Goal: Task Accomplishment & Management: Complete application form

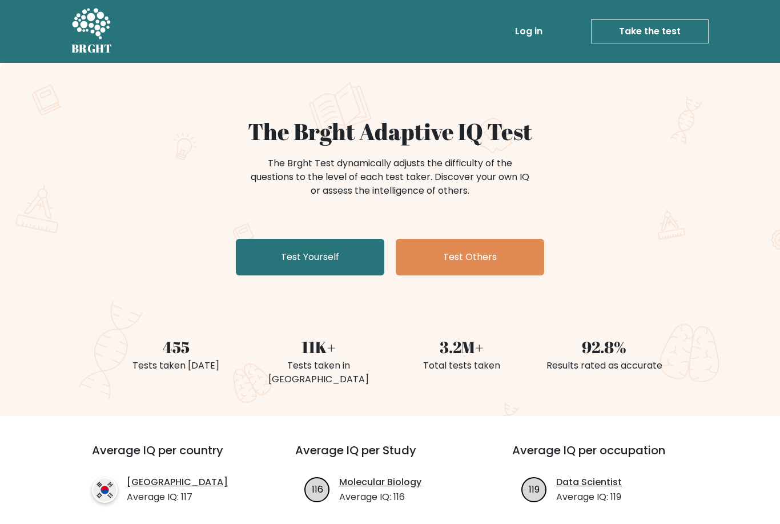
click at [319, 266] on link "Test Yourself" at bounding box center [310, 257] width 149 height 37
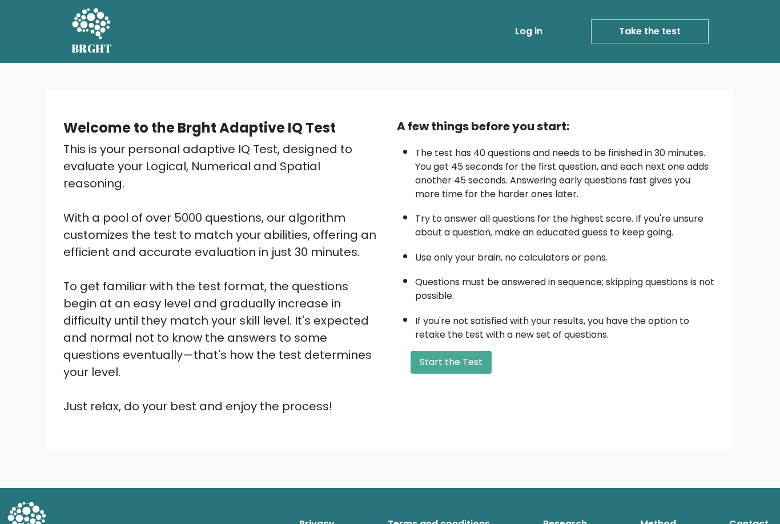
click at [455, 374] on button "Start the Test" at bounding box center [451, 362] width 81 height 23
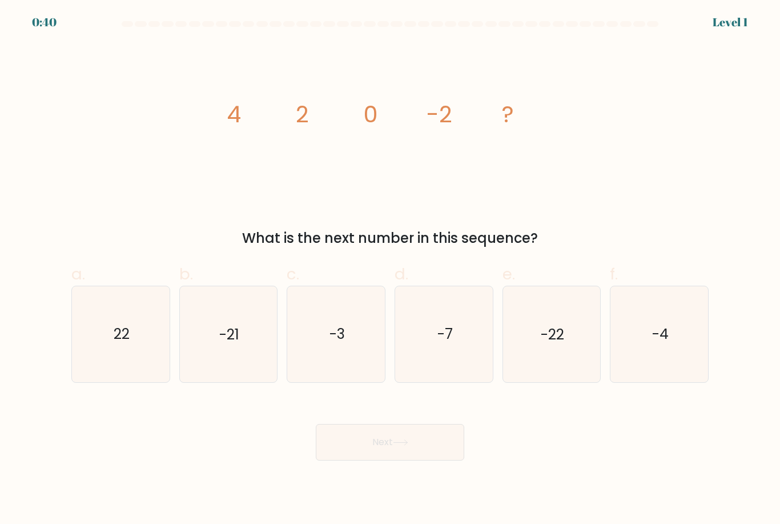
click at [666, 345] on text "-4" at bounding box center [660, 335] width 17 height 20
click at [391, 270] on input "f. -4" at bounding box center [390, 265] width 1 height 7
radio input "true"
click at [417, 460] on button "Next" at bounding box center [390, 442] width 149 height 37
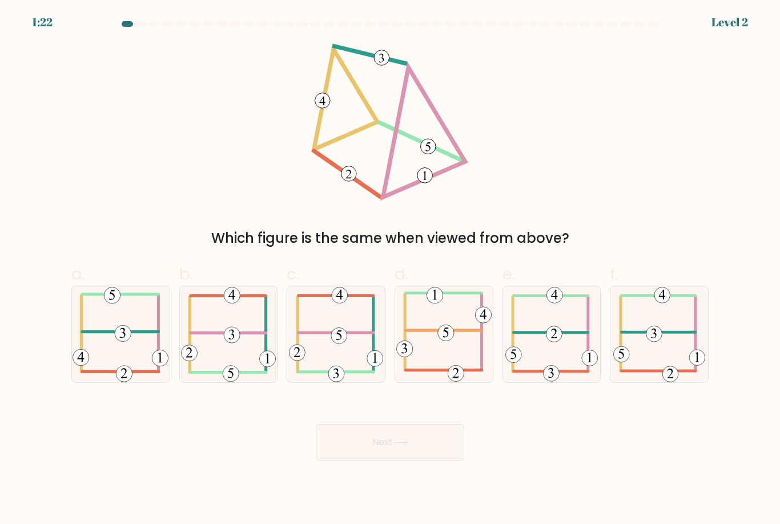
scroll to position [37, 0]
click at [127, 320] on icon at bounding box center [121, 333] width 96 height 95
click at [390, 270] on input "a." at bounding box center [390, 265] width 1 height 7
radio input "true"
click at [387, 424] on button "Next" at bounding box center [390, 442] width 149 height 37
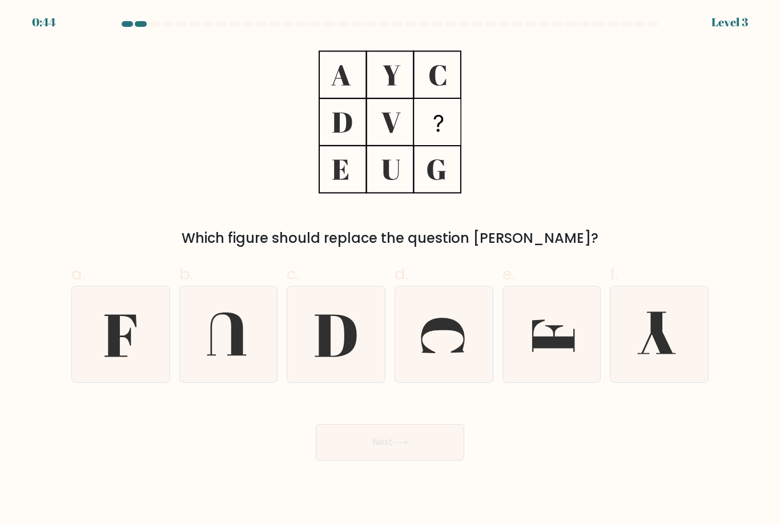
click at [136, 305] on icon at bounding box center [120, 333] width 95 height 95
click at [390, 270] on input "a." at bounding box center [390, 265] width 1 height 7
radio input "true"
click at [424, 424] on button "Next" at bounding box center [390, 442] width 149 height 37
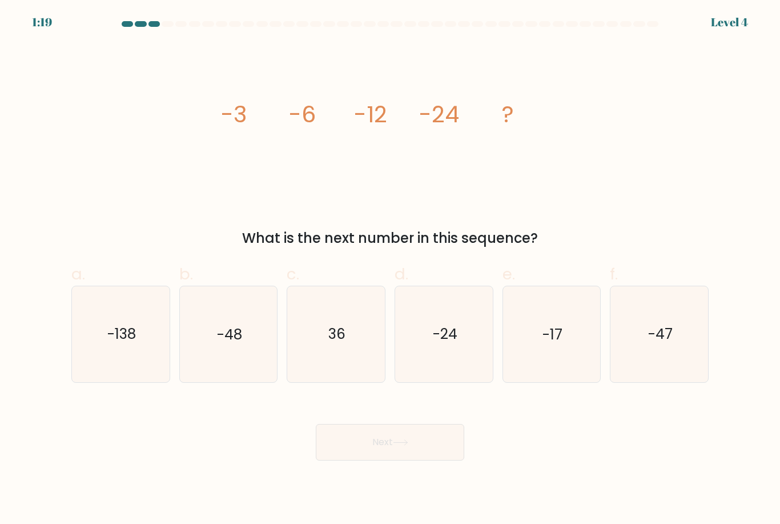
click at [246, 316] on icon "-48" at bounding box center [228, 333] width 95 height 95
click at [390, 270] on input "b. -48" at bounding box center [390, 265] width 1 height 7
radio input "true"
click at [400, 424] on button "Next" at bounding box center [390, 442] width 149 height 37
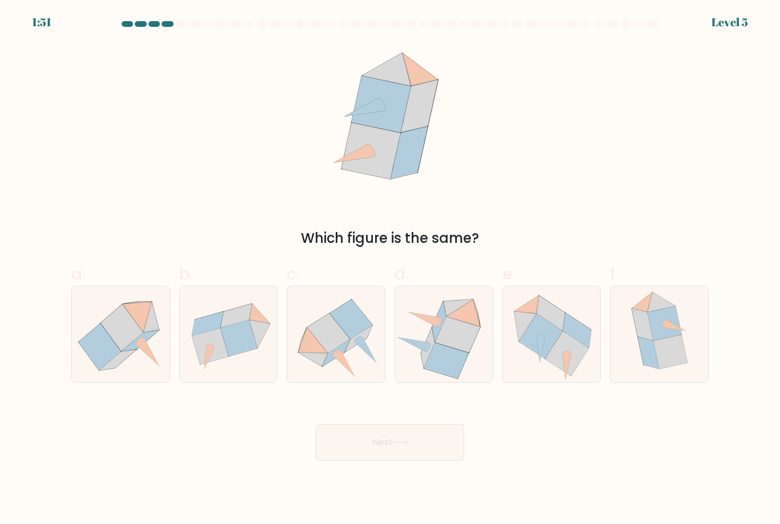
click at [555, 331] on icon at bounding box center [567, 353] width 43 height 45
click at [391, 270] on input "e." at bounding box center [390, 265] width 1 height 7
radio input "true"
click at [436, 424] on button "Next" at bounding box center [390, 442] width 149 height 37
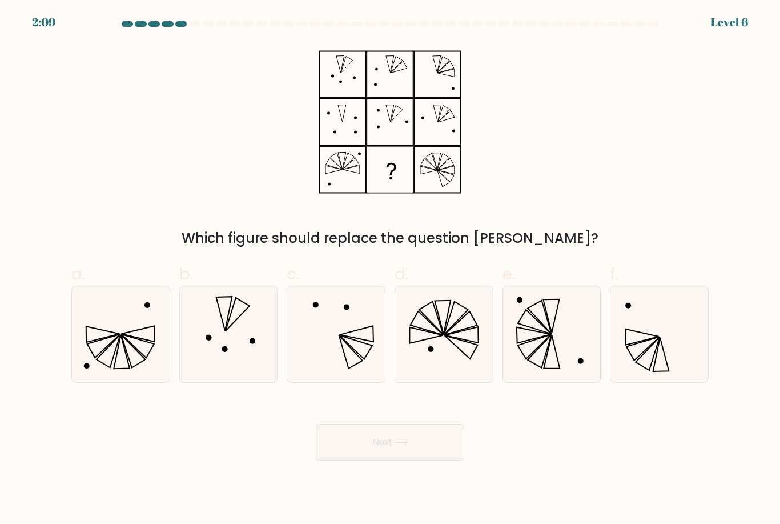
click at [451, 318] on icon at bounding box center [443, 333] width 95 height 95
click at [391, 270] on input "d." at bounding box center [390, 265] width 1 height 7
radio input "true"
click at [418, 424] on button "Next" at bounding box center [390, 442] width 149 height 37
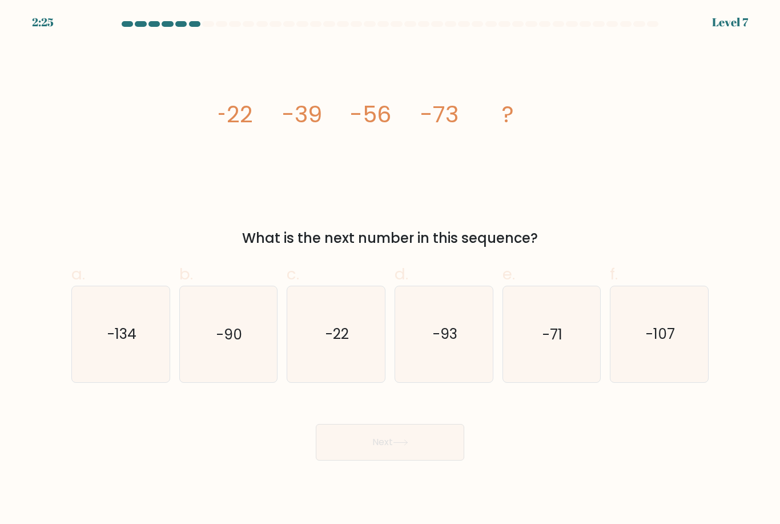
click at [242, 325] on text "-90" at bounding box center [230, 335] width 26 height 20
click at [390, 270] on input "b. -90" at bounding box center [390, 265] width 1 height 7
radio input "true"
click at [390, 424] on button "Next" at bounding box center [390, 442] width 149 height 37
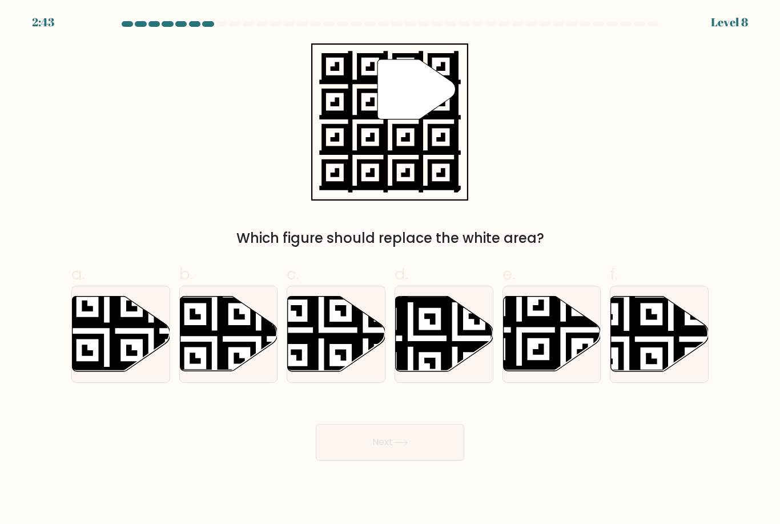
click at [555, 309] on icon at bounding box center [519, 374] width 177 height 177
click at [391, 270] on input "e." at bounding box center [390, 265] width 1 height 7
radio input "true"
click at [438, 424] on button "Next" at bounding box center [390, 442] width 149 height 37
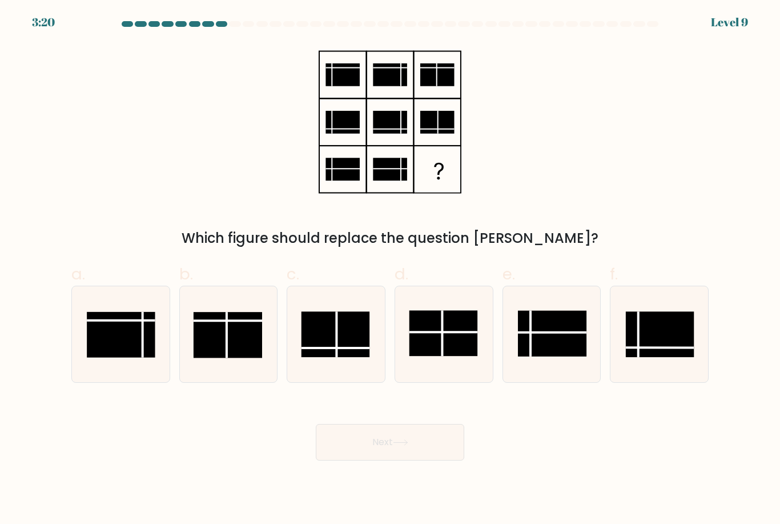
click at [451, 311] on rect at bounding box center [443, 334] width 69 height 46
click at [391, 270] on input "d." at bounding box center [390, 265] width 1 height 7
radio input "true"
click at [412, 442] on body "3:20 Level 9" at bounding box center [390, 262] width 780 height 524
click at [420, 424] on button "Next" at bounding box center [390, 442] width 149 height 37
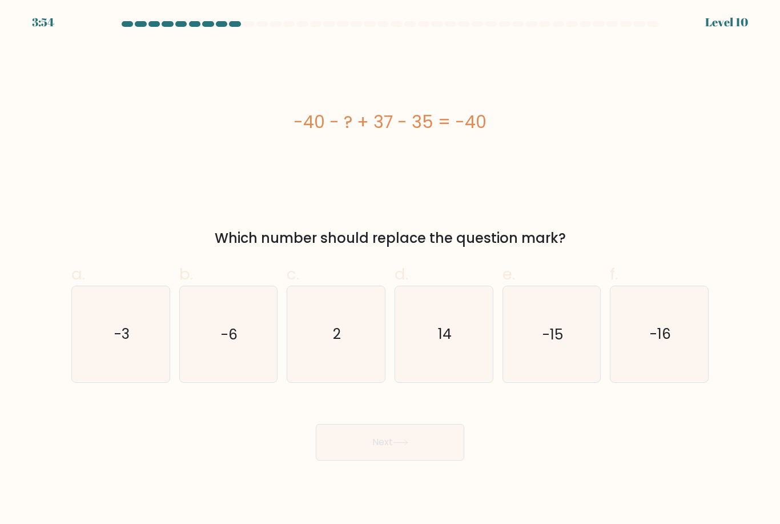
click at [330, 318] on icon "2" at bounding box center [336, 333] width 95 height 95
click at [390, 270] on input "c. 2" at bounding box center [390, 265] width 1 height 7
radio input "true"
click at [399, 424] on button "Next" at bounding box center [390, 442] width 149 height 37
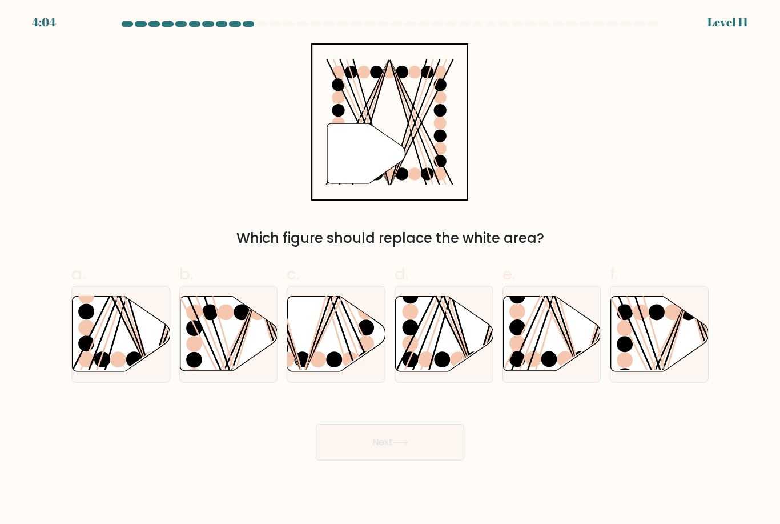
click at [117, 305] on line at bounding box center [126, 295] width 45 height 156
click at [390, 270] on input "a." at bounding box center [390, 265] width 1 height 7
radio input "true"
click at [384, 424] on button "Next" at bounding box center [390, 442] width 149 height 37
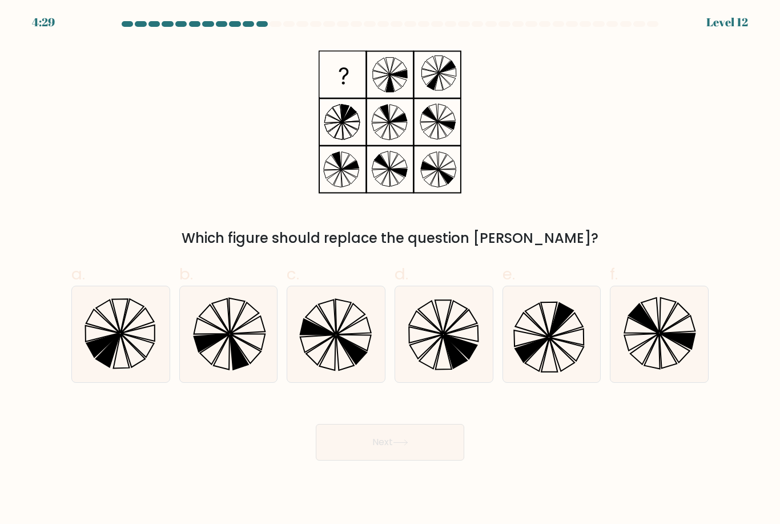
click at [457, 299] on icon at bounding box center [443, 333] width 95 height 95
click at [391, 270] on input "d." at bounding box center [390, 265] width 1 height 7
radio input "true"
click at [408, 424] on button "Next" at bounding box center [390, 442] width 149 height 37
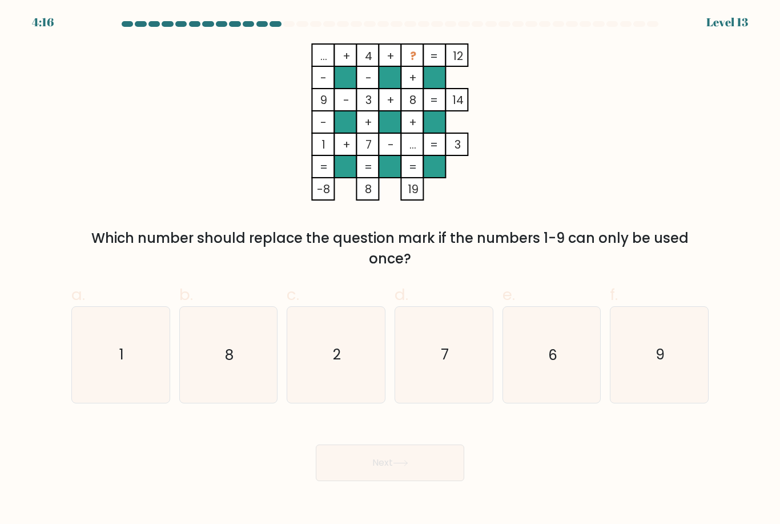
click at [555, 345] on text "6" at bounding box center [552, 355] width 9 height 20
click at [391, 270] on input "e. 6" at bounding box center [390, 265] width 1 height 7
radio input "true"
click at [398, 448] on button "Next" at bounding box center [390, 462] width 149 height 37
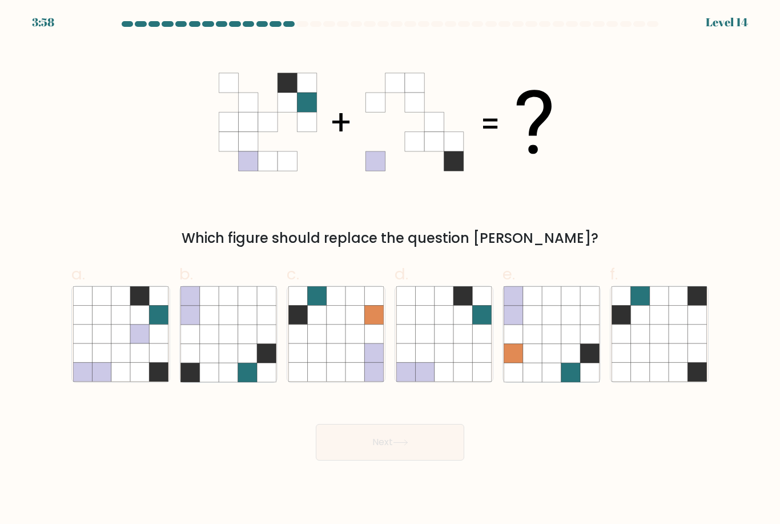
click at [205, 344] on icon at bounding box center [209, 353] width 19 height 19
click at [390, 270] on input "b." at bounding box center [390, 265] width 1 height 7
radio input "true"
click at [397, 424] on button "Next" at bounding box center [390, 442] width 149 height 37
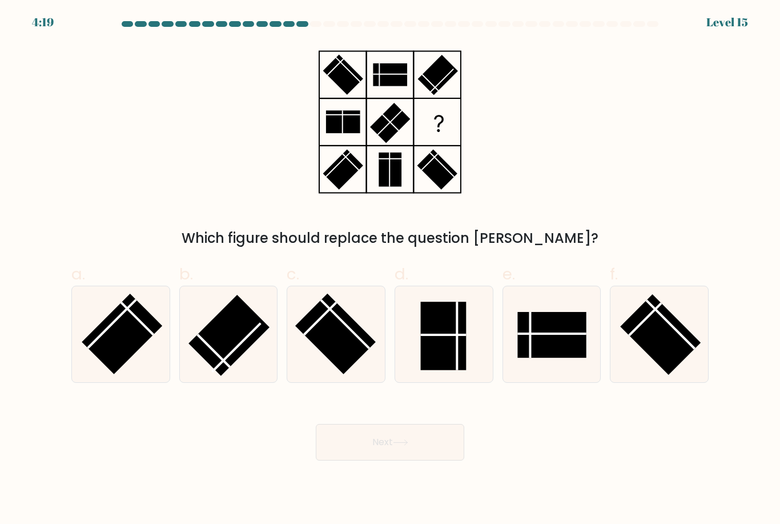
click at [451, 317] on rect at bounding box center [443, 336] width 46 height 69
click at [391, 270] on input "d." at bounding box center [390, 265] width 1 height 7
radio input "true"
click at [403, 439] on icon at bounding box center [400, 442] width 15 height 6
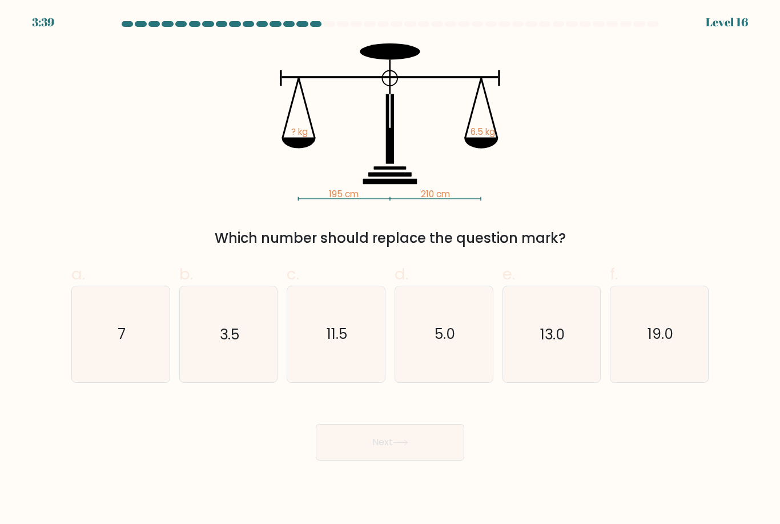
click at [448, 325] on text "5.0" at bounding box center [445, 335] width 21 height 20
click at [391, 270] on input "d. 5.0" at bounding box center [390, 265] width 1 height 7
radio input "true"
click at [394, 424] on button "Next" at bounding box center [390, 442] width 149 height 37
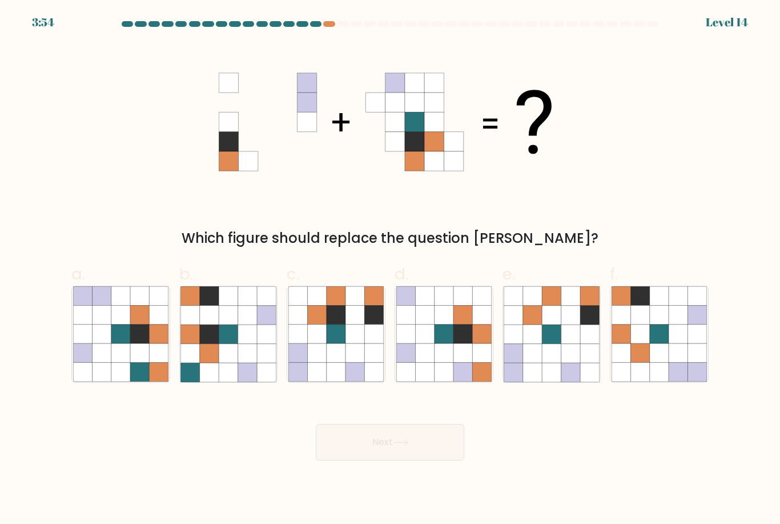
click at [358, 325] on icon at bounding box center [355, 334] width 19 height 19
click at [390, 270] on input "c." at bounding box center [390, 265] width 1 height 7
radio input "true"
click at [373, 424] on button "Next" at bounding box center [390, 442] width 149 height 37
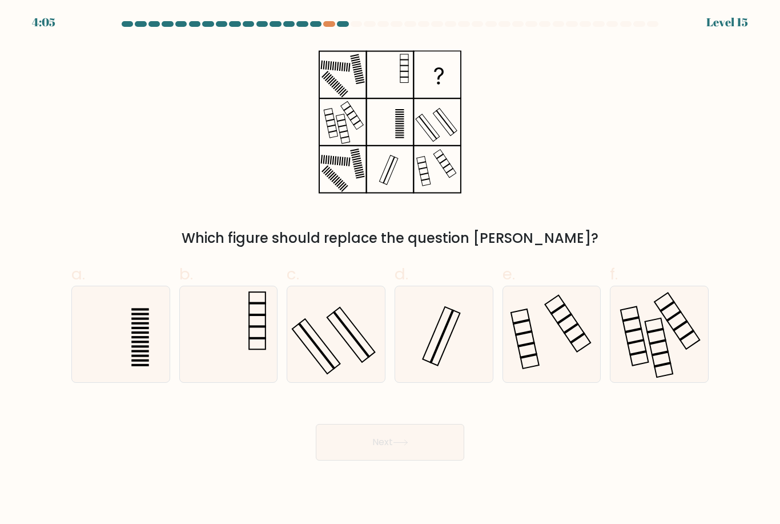
click at [343, 323] on icon at bounding box center [336, 333] width 95 height 95
click at [390, 270] on input "c." at bounding box center [390, 265] width 1 height 7
radio input "true"
click at [419, 424] on button "Next" at bounding box center [390, 442] width 149 height 37
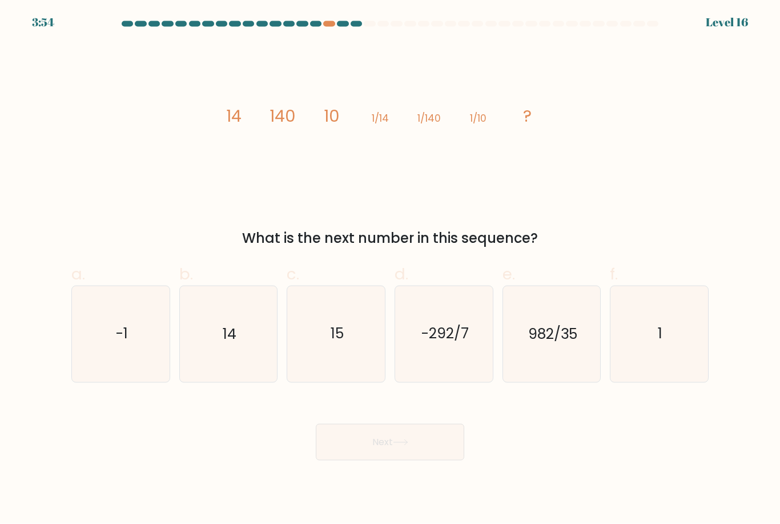
scroll to position [18, 0]
click at [451, 343] on icon "-292/7" at bounding box center [443, 333] width 95 height 95
click at [391, 270] on input "d. -292/7" at bounding box center [390, 265] width 1 height 7
radio input "true"
click at [416, 442] on button "Next" at bounding box center [390, 442] width 149 height 37
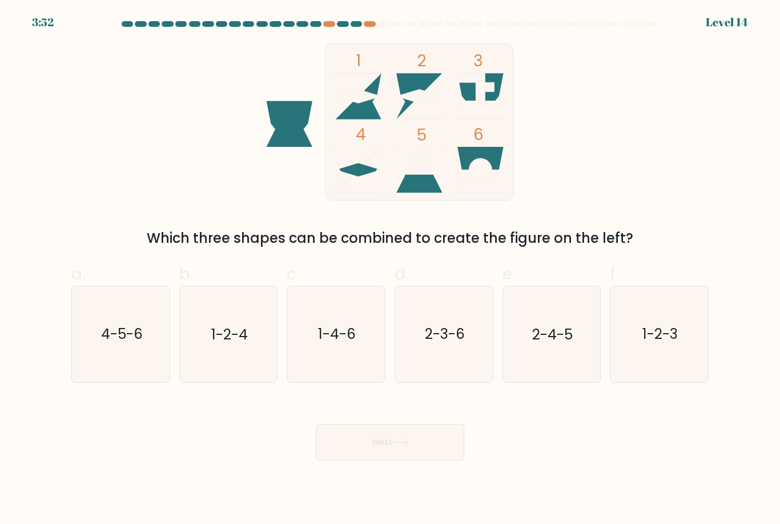
scroll to position [12, 0]
click at [558, 346] on icon "2-4-5" at bounding box center [551, 333] width 95 height 95
click at [391, 270] on input "e. 2-4-5" at bounding box center [390, 265] width 1 height 7
radio input "true"
click at [447, 444] on button "Next" at bounding box center [390, 442] width 149 height 37
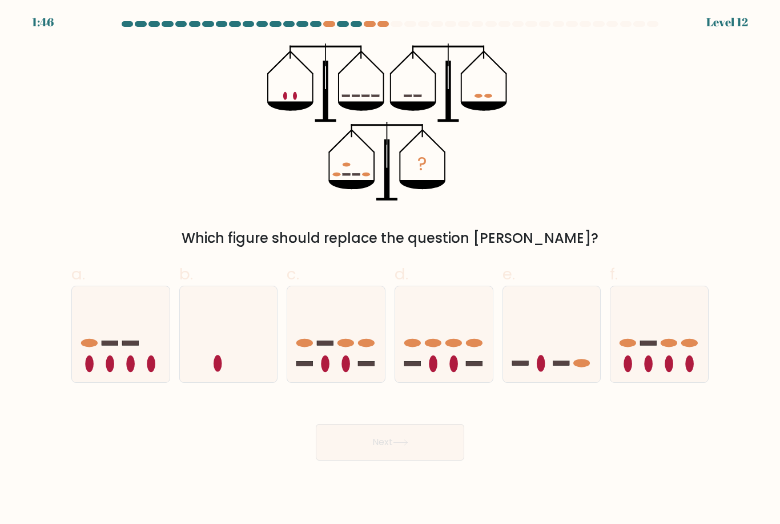
click at [563, 299] on icon at bounding box center [552, 334] width 98 height 81
click at [391, 270] on input "e." at bounding box center [390, 265] width 1 height 7
radio input "true"
click at [387, 447] on button "Next" at bounding box center [390, 442] width 149 height 37
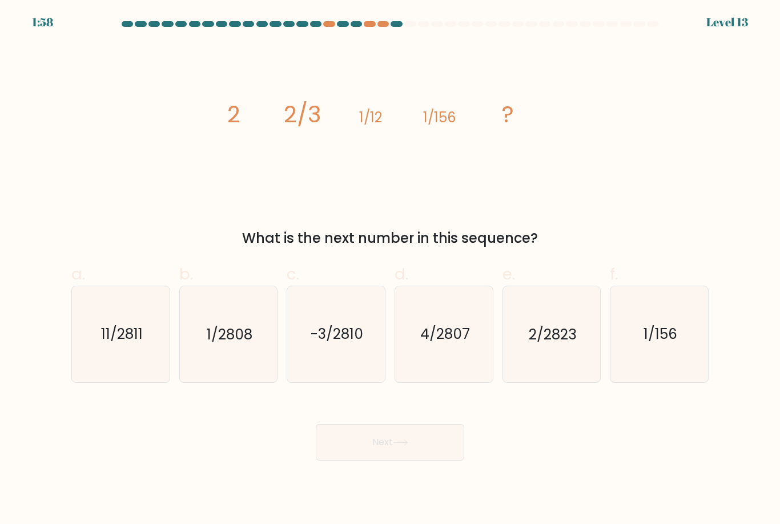
click at [227, 329] on text "1/2808" at bounding box center [230, 335] width 46 height 20
click at [390, 270] on input "b. 1/2808" at bounding box center [390, 265] width 1 height 7
radio input "true"
click at [403, 446] on button "Next" at bounding box center [390, 442] width 149 height 37
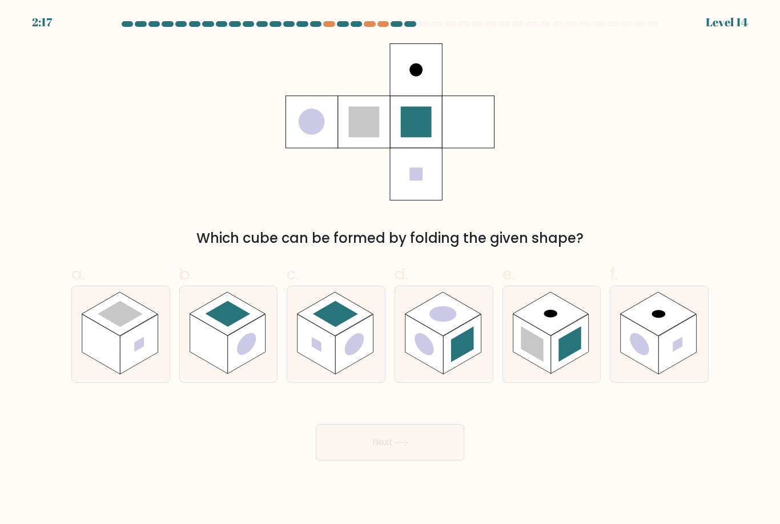
click at [554, 341] on rect at bounding box center [570, 344] width 38 height 60
click at [391, 270] on input "e." at bounding box center [390, 265] width 1 height 7
radio input "true"
click at [423, 435] on button "Next" at bounding box center [390, 442] width 149 height 37
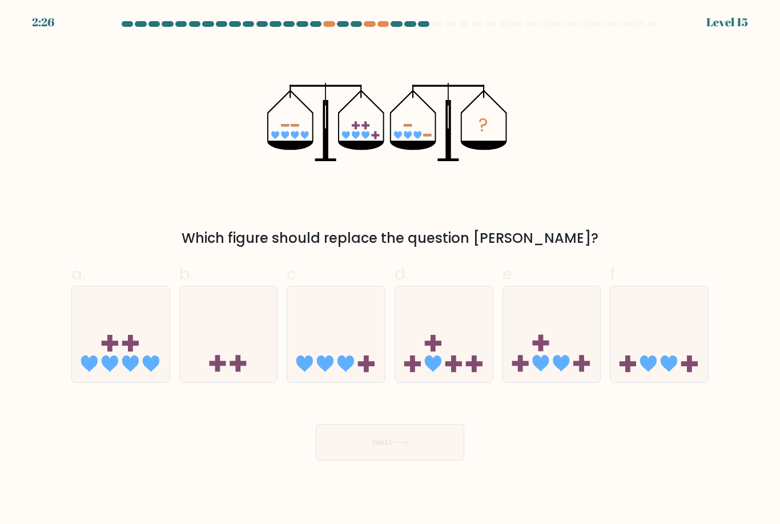
click at [549, 324] on icon at bounding box center [552, 334] width 98 height 81
click at [391, 270] on input "e." at bounding box center [390, 265] width 1 height 7
radio input "true"
click at [427, 452] on button "Next" at bounding box center [390, 442] width 149 height 37
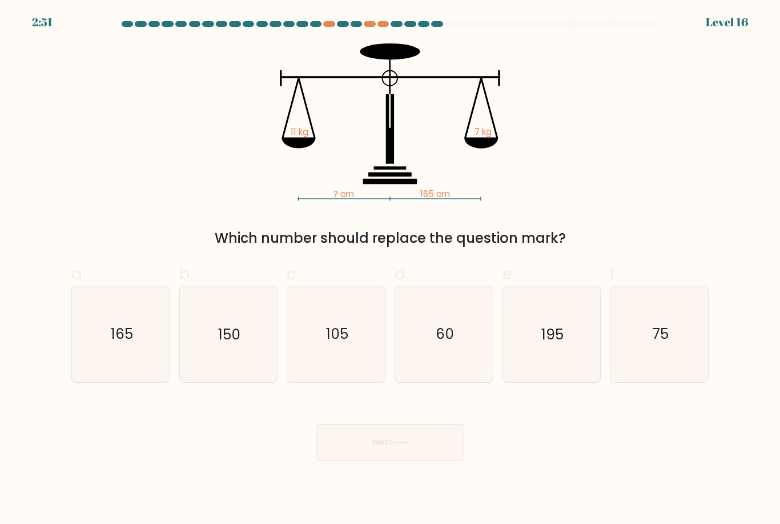
click at [343, 341] on text "105" at bounding box center [337, 335] width 22 height 20
click at [390, 270] on input "c. 105" at bounding box center [390, 265] width 1 height 7
radio input "true"
click at [383, 444] on button "Next" at bounding box center [390, 442] width 149 height 37
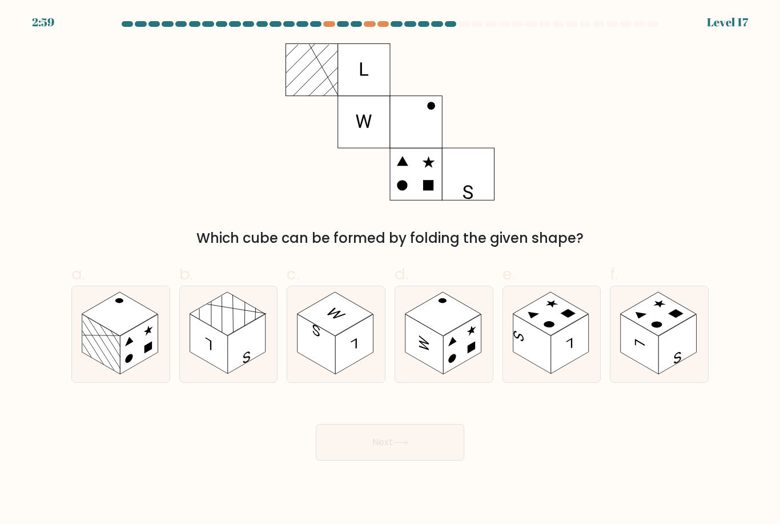
click at [446, 351] on rect at bounding box center [462, 344] width 38 height 60
click at [391, 270] on input "d." at bounding box center [390, 265] width 1 height 7
radio input "true"
click at [435, 444] on button "Next" at bounding box center [390, 442] width 149 height 37
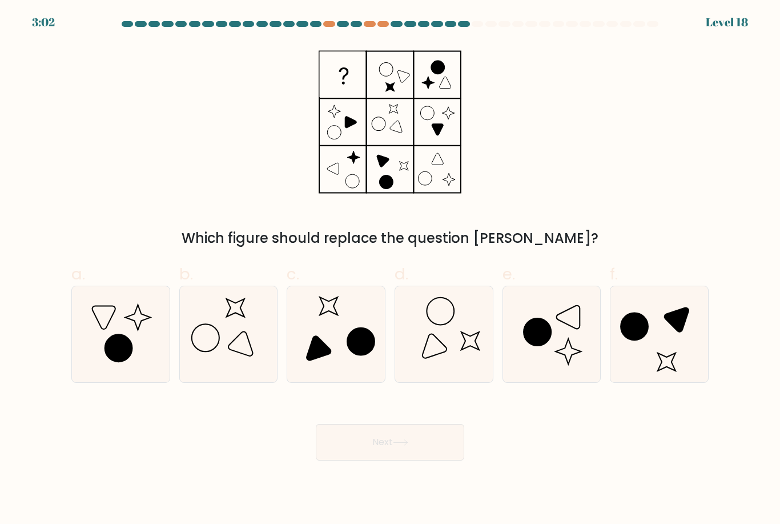
click at [138, 349] on icon at bounding box center [120, 333] width 95 height 95
click at [390, 270] on input "a." at bounding box center [390, 265] width 1 height 7
radio input "true"
click at [427, 443] on button "Next" at bounding box center [390, 442] width 149 height 37
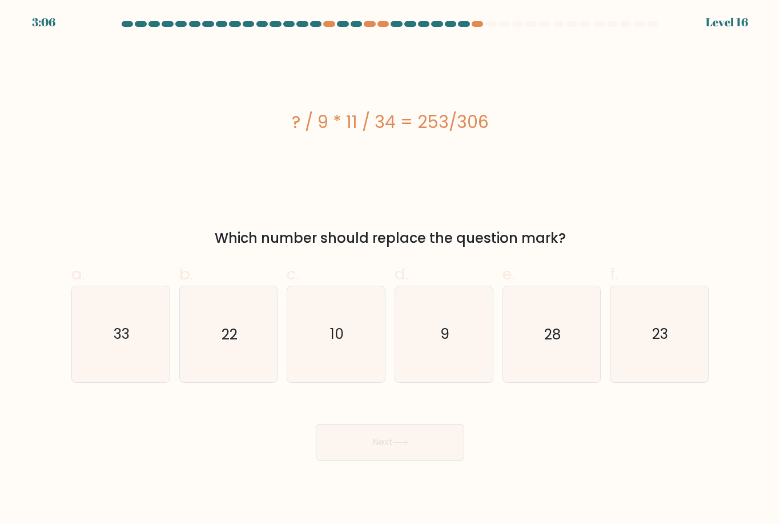
click at [666, 335] on text "23" at bounding box center [660, 335] width 16 height 20
click at [391, 270] on input "f. 23" at bounding box center [390, 265] width 1 height 7
radio input "true"
click at [448, 437] on button "Next" at bounding box center [390, 442] width 149 height 37
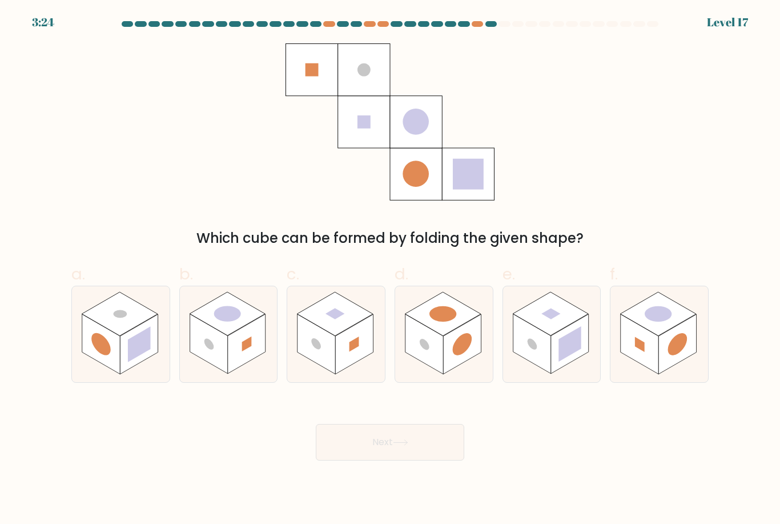
click at [337, 356] on rect at bounding box center [354, 344] width 38 height 60
click at [390, 270] on input "c." at bounding box center [390, 265] width 1 height 7
radio input "true"
click at [383, 442] on button "Next" at bounding box center [390, 442] width 149 height 37
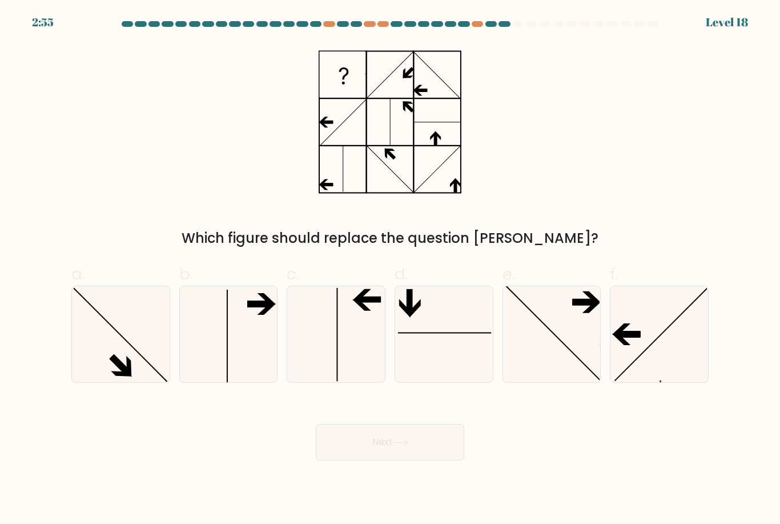
click at [451, 345] on icon at bounding box center [443, 333] width 95 height 95
click at [391, 270] on input "d." at bounding box center [390, 265] width 1 height 7
radio input "true"
click at [443, 444] on button "Next" at bounding box center [390, 442] width 149 height 37
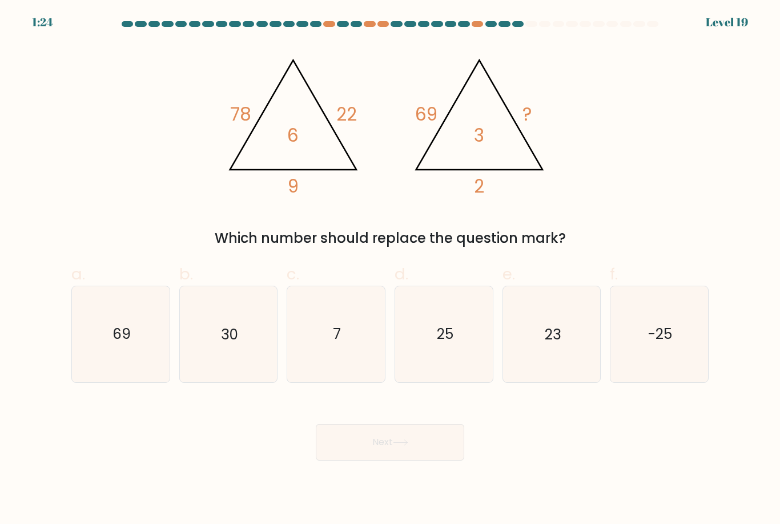
click at [336, 356] on icon "7" at bounding box center [336, 333] width 95 height 95
click at [390, 270] on input "c. 7" at bounding box center [390, 265] width 1 height 7
radio input "true"
click at [374, 434] on button "Next" at bounding box center [390, 442] width 149 height 37
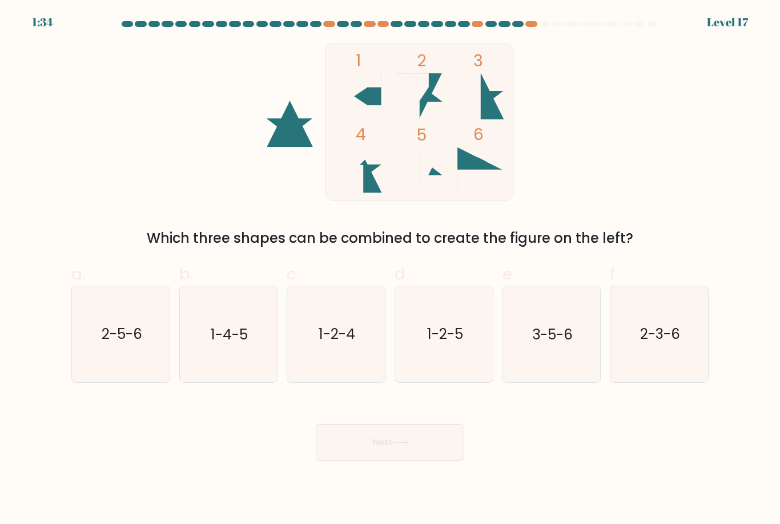
click at [546, 319] on icon "3-5-6" at bounding box center [551, 333] width 95 height 95
click at [391, 270] on input "e. 3-5-6" at bounding box center [390, 265] width 1 height 7
radio input "true"
click at [412, 450] on button "Next" at bounding box center [390, 442] width 149 height 37
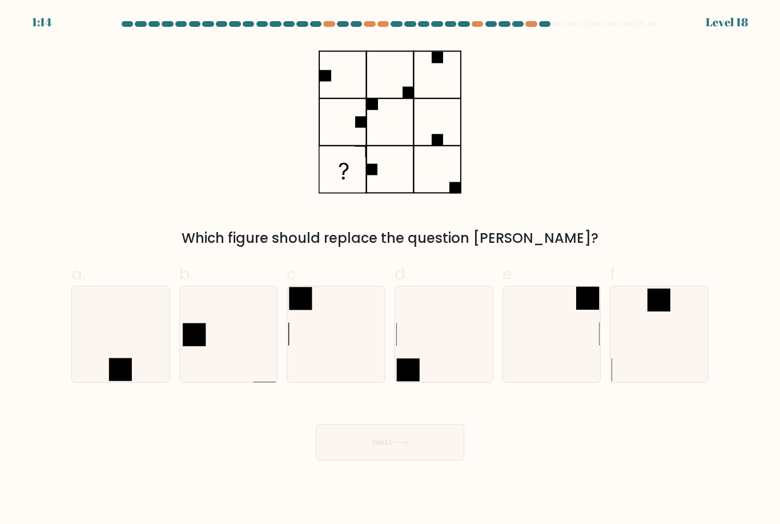
click at [107, 334] on icon at bounding box center [120, 333] width 95 height 95
click at [390, 270] on input "a." at bounding box center [390, 265] width 1 height 7
radio input "true"
click at [408, 446] on button "Next" at bounding box center [390, 442] width 149 height 37
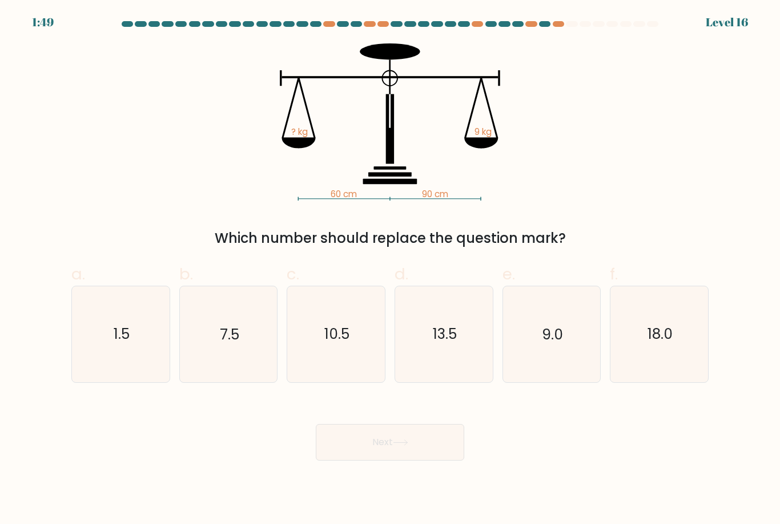
click at [231, 342] on text "7.5" at bounding box center [229, 335] width 19 height 20
click at [390, 270] on input "b. 7.5" at bounding box center [390, 265] width 1 height 7
radio input "true"
click at [355, 449] on button "Next" at bounding box center [390, 442] width 149 height 37
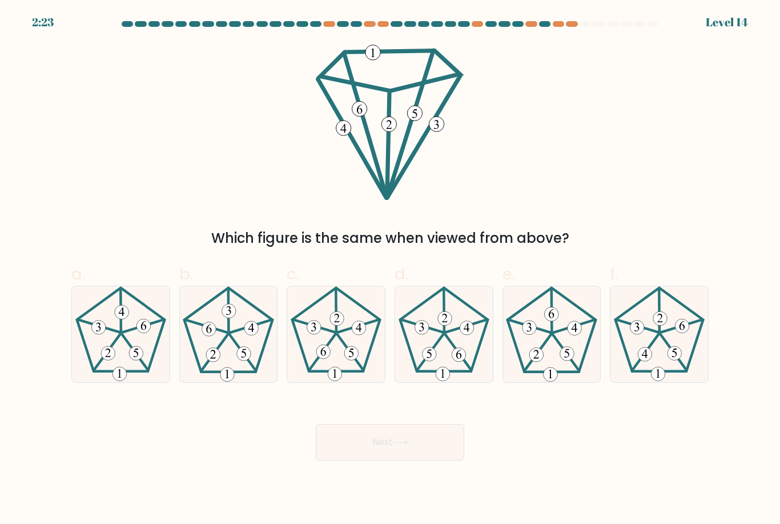
click at [443, 337] on icon at bounding box center [443, 333] width 95 height 95
click at [391, 270] on input "d." at bounding box center [390, 265] width 1 height 7
radio input "true"
click at [411, 446] on button "Next" at bounding box center [390, 442] width 149 height 37
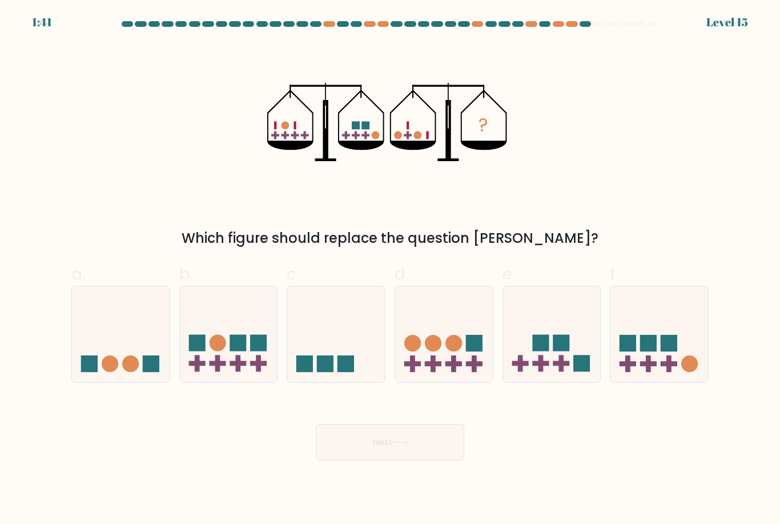
click at [126, 337] on icon at bounding box center [121, 334] width 98 height 81
click at [390, 270] on input "a." at bounding box center [390, 265] width 1 height 7
radio input "true"
click at [409, 444] on button "Next" at bounding box center [390, 442] width 149 height 37
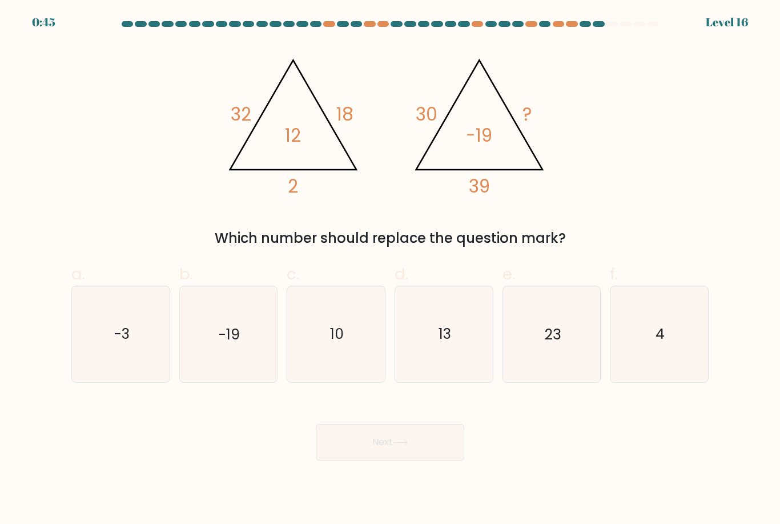
click at [227, 350] on icon "-19" at bounding box center [228, 333] width 95 height 95
click at [390, 270] on input "b. -19" at bounding box center [390, 265] width 1 height 7
radio input "true"
click at [366, 440] on button "Next" at bounding box center [390, 442] width 149 height 37
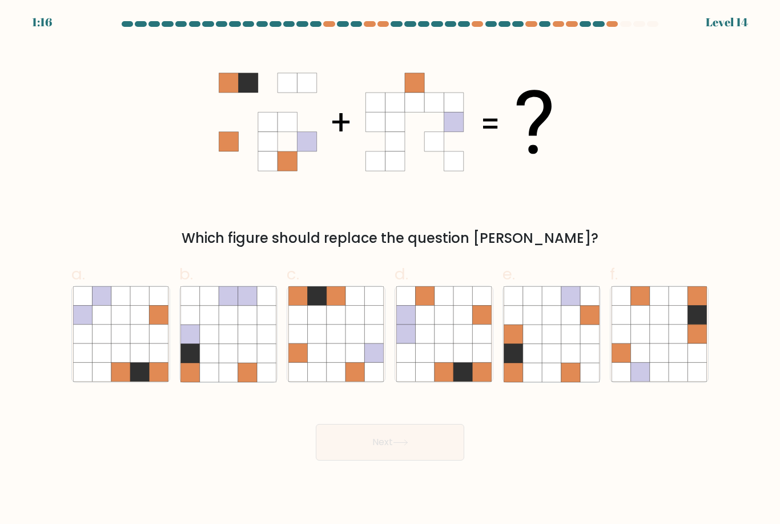
click at [448, 335] on icon at bounding box center [444, 334] width 19 height 19
click at [391, 270] on input "d." at bounding box center [390, 265] width 1 height 7
radio input "true"
click at [404, 440] on icon at bounding box center [400, 442] width 15 height 6
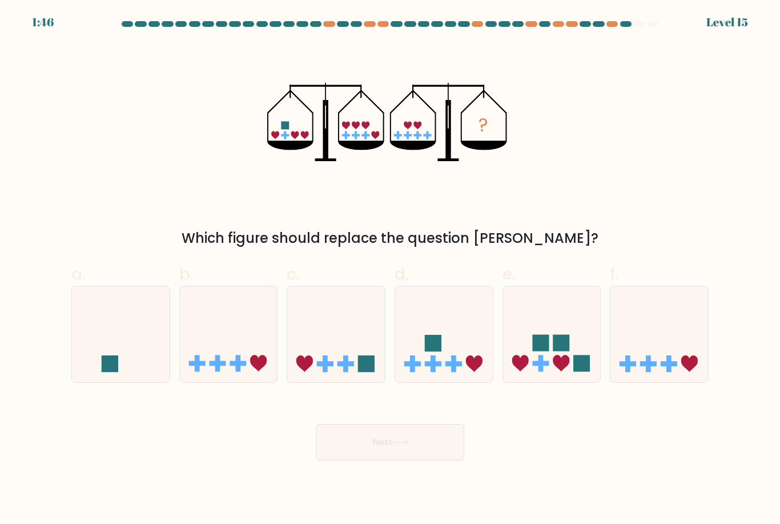
click at [349, 154] on icon "?" at bounding box center [390, 121] width 246 height 157
click at [337, 337] on icon at bounding box center [336, 334] width 98 height 81
click at [390, 270] on input "c." at bounding box center [390, 265] width 1 height 7
radio input "true"
click at [383, 441] on button "Next" at bounding box center [390, 442] width 149 height 37
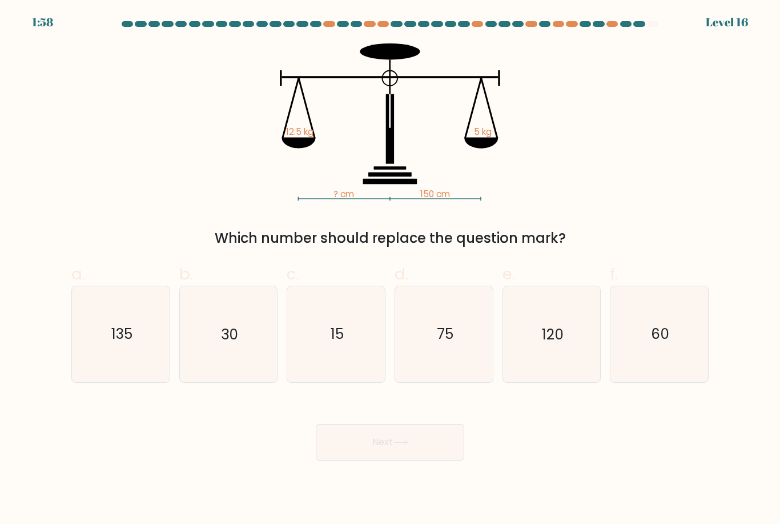
click at [460, 335] on icon "75" at bounding box center [443, 333] width 95 height 95
click at [391, 270] on input "d. 75" at bounding box center [390, 265] width 1 height 7
radio input "true"
click at [434, 447] on button "Next" at bounding box center [390, 442] width 149 height 37
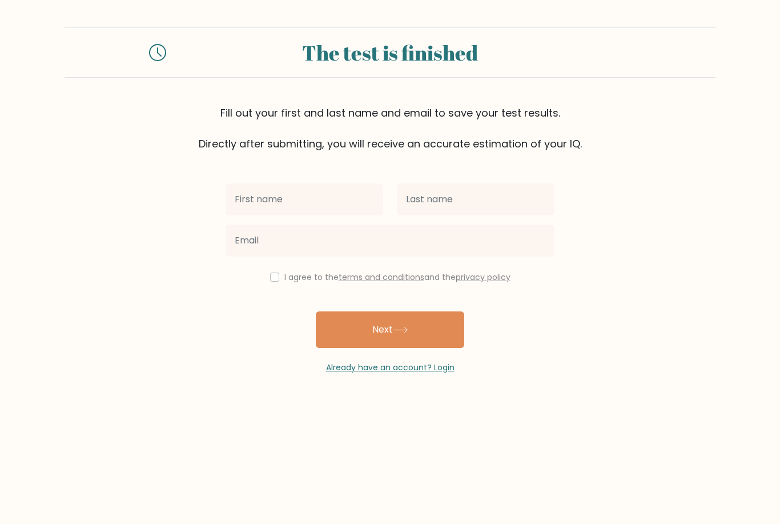
click at [270, 282] on input "checkbox" at bounding box center [274, 277] width 9 height 9
checkbox input "true"
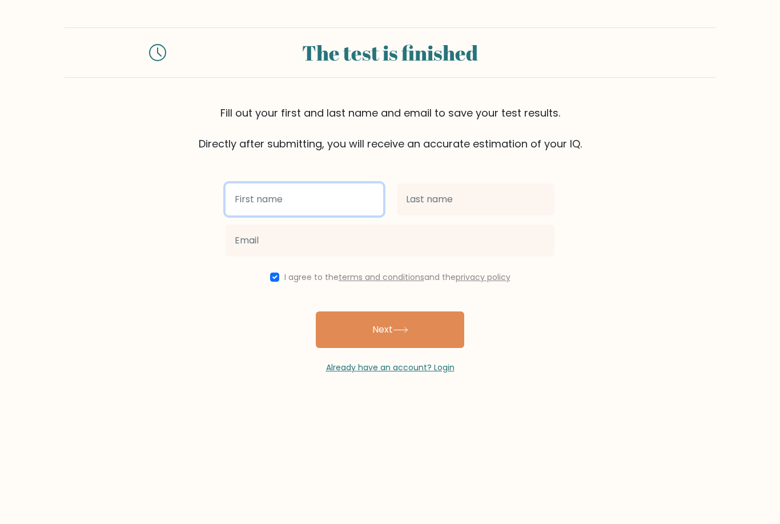
click at [352, 203] on input "text" at bounding box center [305, 199] width 158 height 32
type input "J"
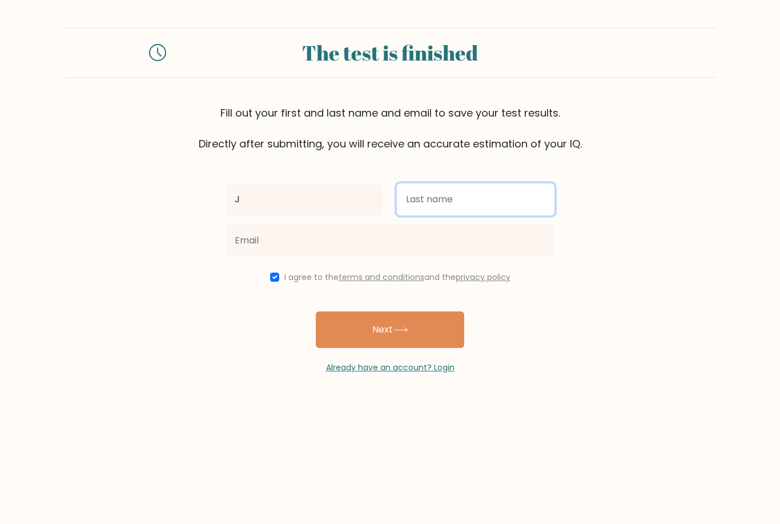
click at [453, 207] on input "text" at bounding box center [476, 199] width 158 height 32
type input "u"
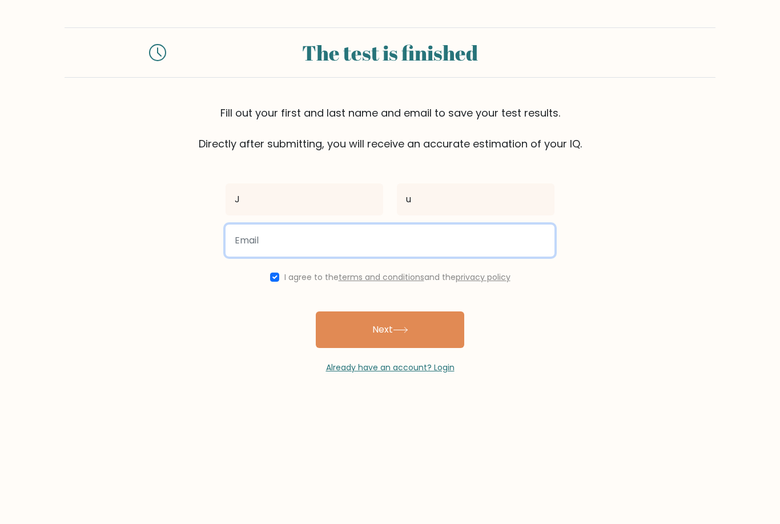
click at [394, 241] on input "email" at bounding box center [390, 241] width 329 height 32
type input "h"
type input "chiecbungdoi161120@gmail.com"
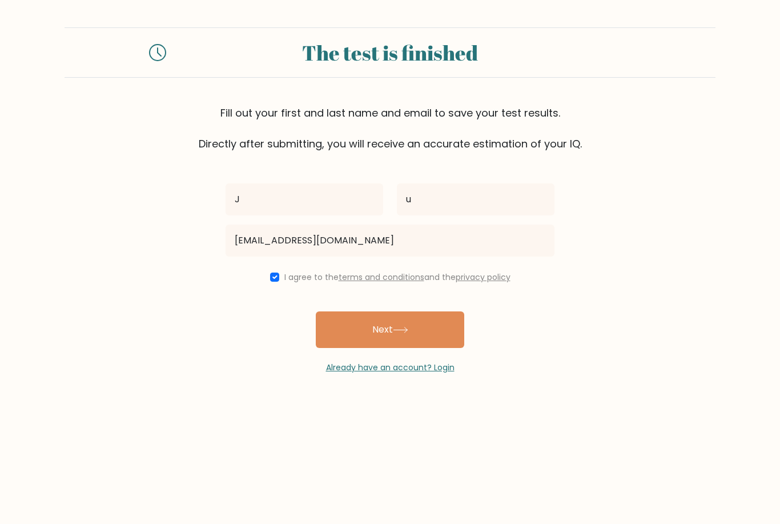
click at [426, 334] on button "Next" at bounding box center [390, 329] width 149 height 37
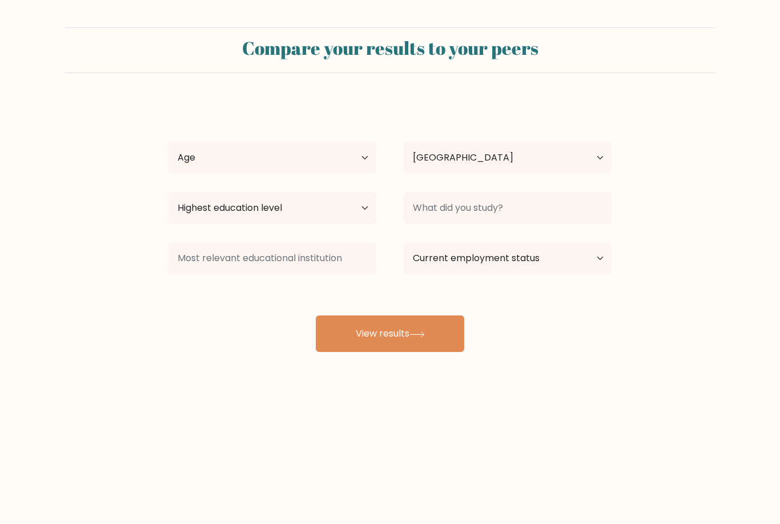
select select "IT"
click at [310, 159] on select "Age Under [DEMOGRAPHIC_DATA] [DEMOGRAPHIC_DATA] [DEMOGRAPHIC_DATA] [DEMOGRAPHIC…" at bounding box center [273, 158] width 208 height 32
select select "25_34"
click at [320, 203] on select "Highest education level No schooling Primary Lower Secondary Upper Secondary Oc…" at bounding box center [273, 208] width 208 height 32
select select "masters_degree"
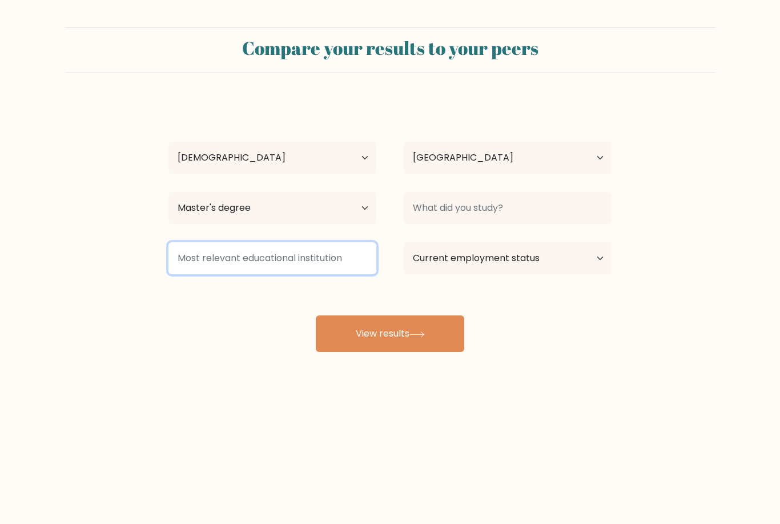
click at [301, 262] on input at bounding box center [273, 258] width 208 height 32
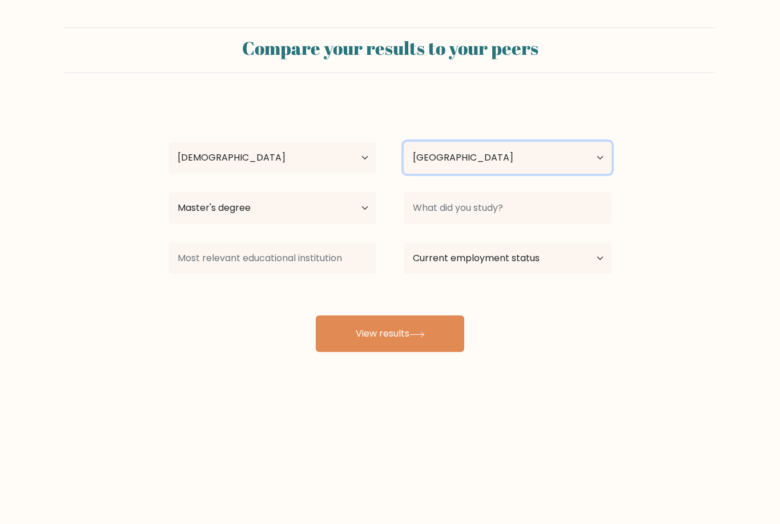
click at [519, 153] on select "Country [GEOGRAPHIC_DATA] [GEOGRAPHIC_DATA] [GEOGRAPHIC_DATA] [US_STATE] [GEOGR…" at bounding box center [508, 158] width 208 height 32
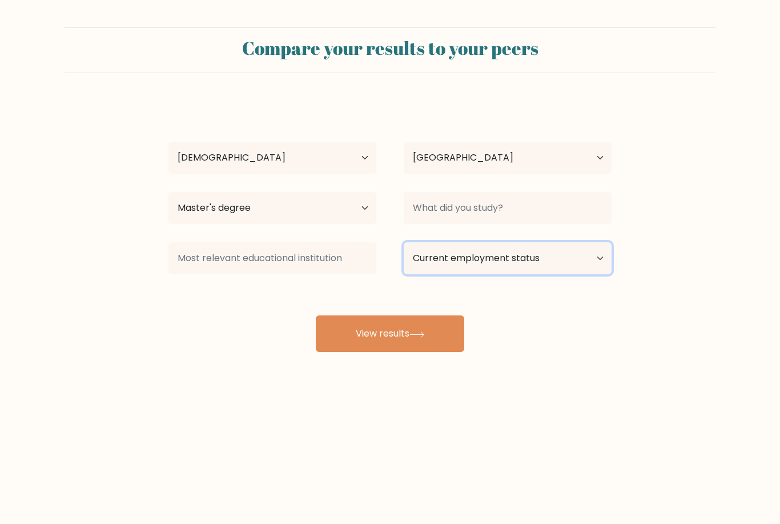
click at [572, 265] on select "Current employment status Employed Student Retired Other / prefer not to answer" at bounding box center [508, 258] width 208 height 32
select select "other"
click at [416, 346] on button "View results" at bounding box center [390, 333] width 149 height 37
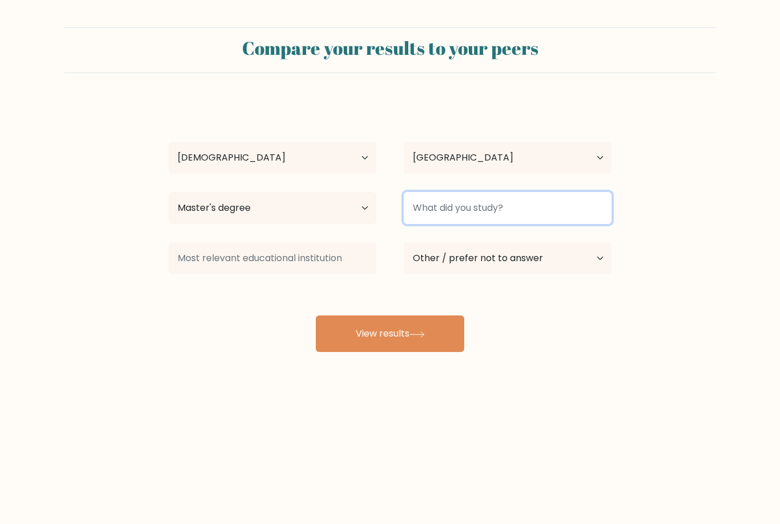
click at [520, 195] on input at bounding box center [508, 208] width 208 height 32
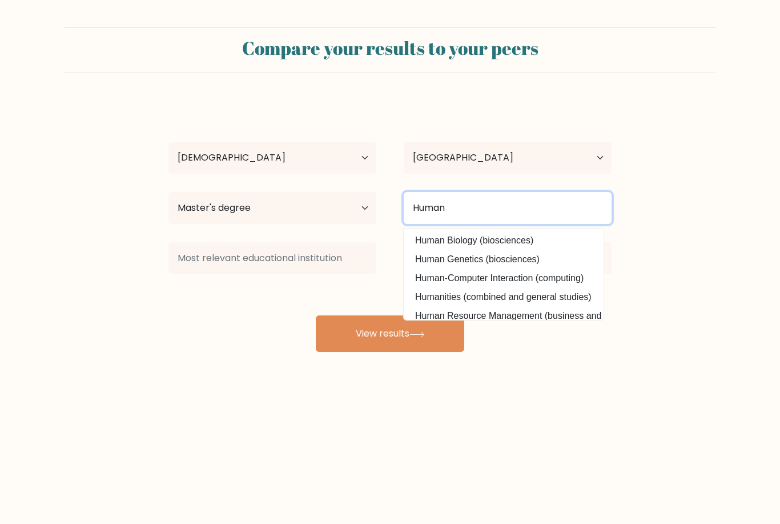
type input "Human"
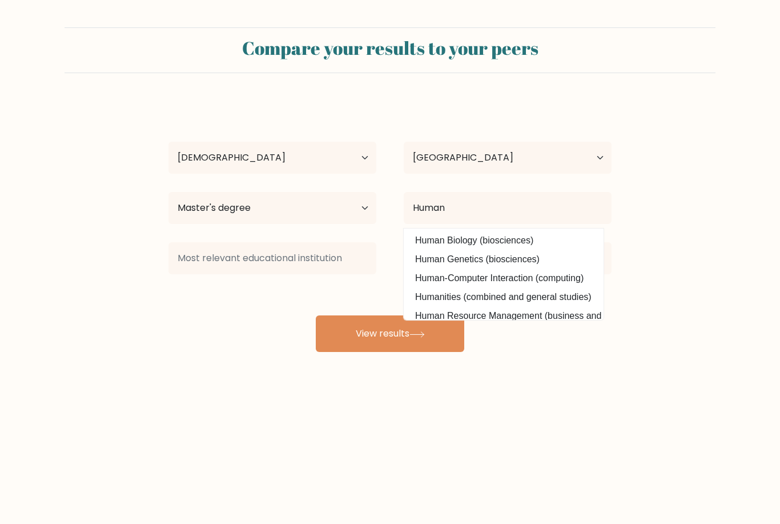
click at [420, 333] on icon at bounding box center [417, 334] width 15 height 6
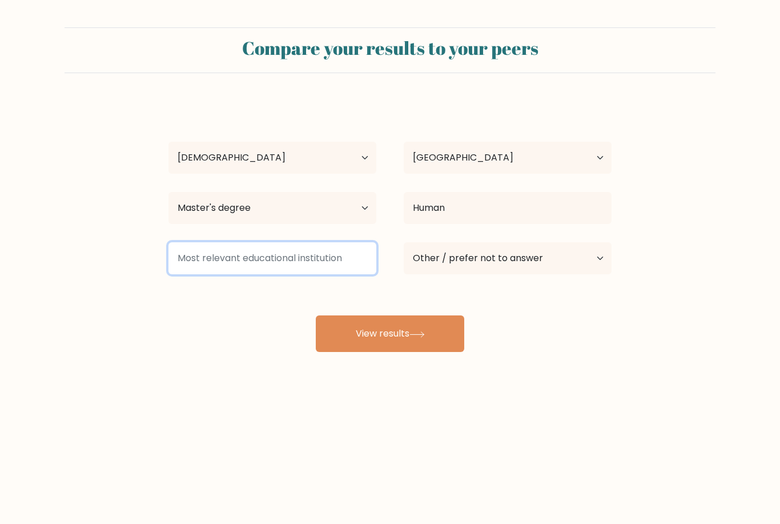
click at [306, 261] on input at bounding box center [273, 258] width 208 height 32
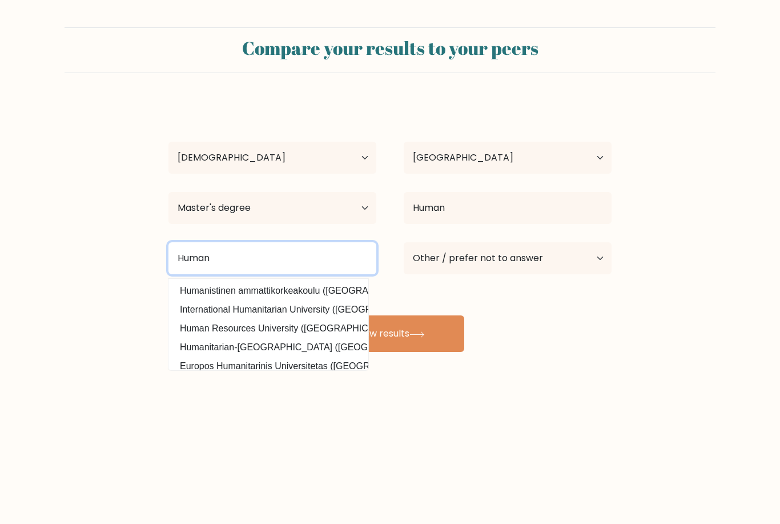
type input "Human"
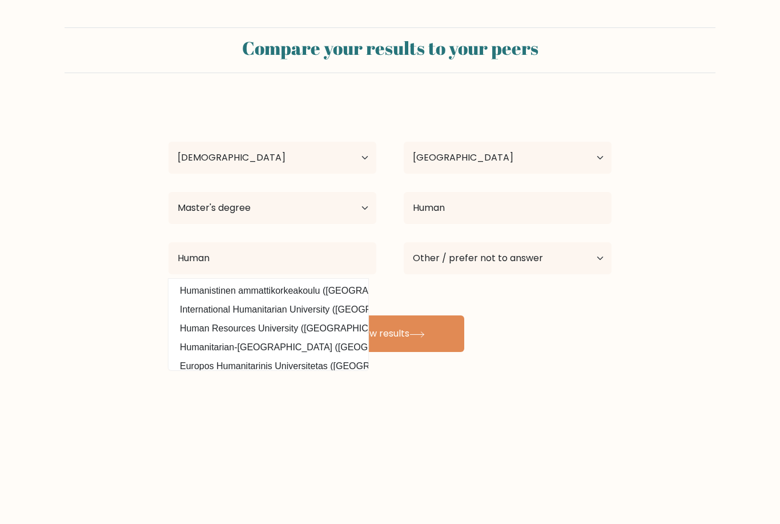
click at [411, 337] on button "View results" at bounding box center [390, 333] width 149 height 37
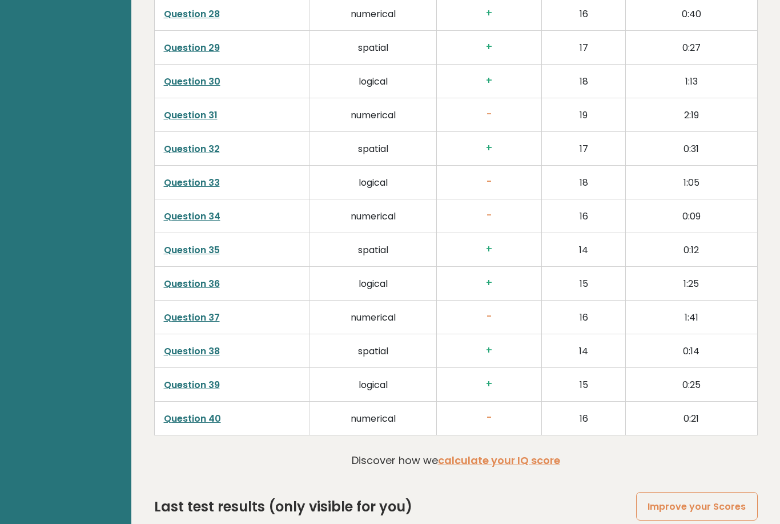
scroll to position [2739, 0]
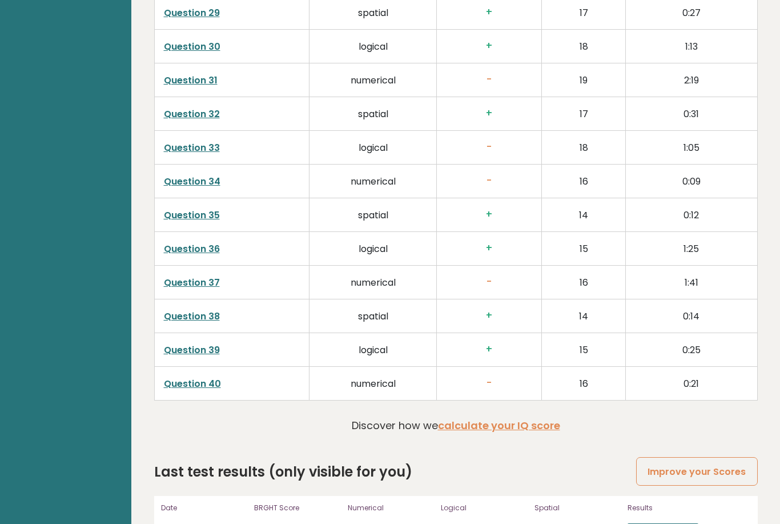
click at [198, 285] on link "Question 37" at bounding box center [192, 282] width 56 height 13
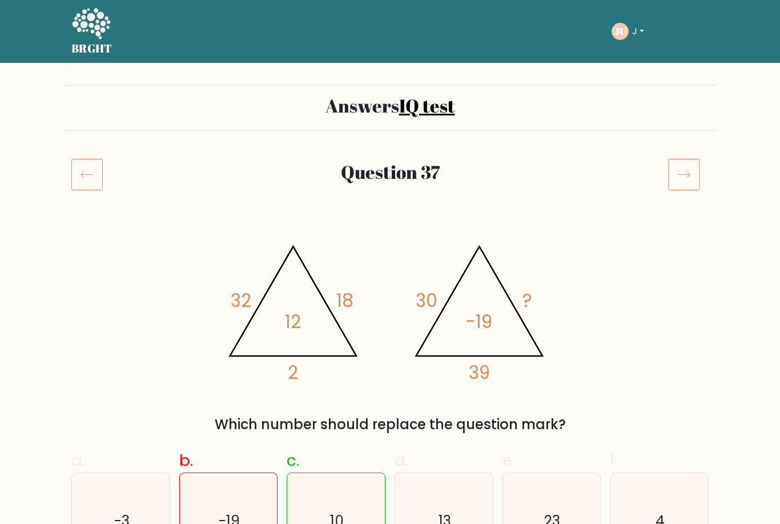
click at [85, 23] on icon at bounding box center [91, 23] width 38 height 31
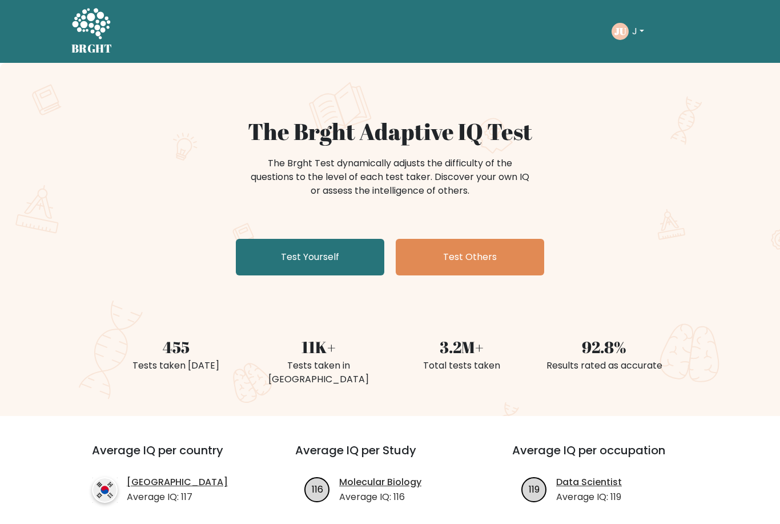
click at [326, 257] on link "Test Yourself" at bounding box center [310, 257] width 149 height 37
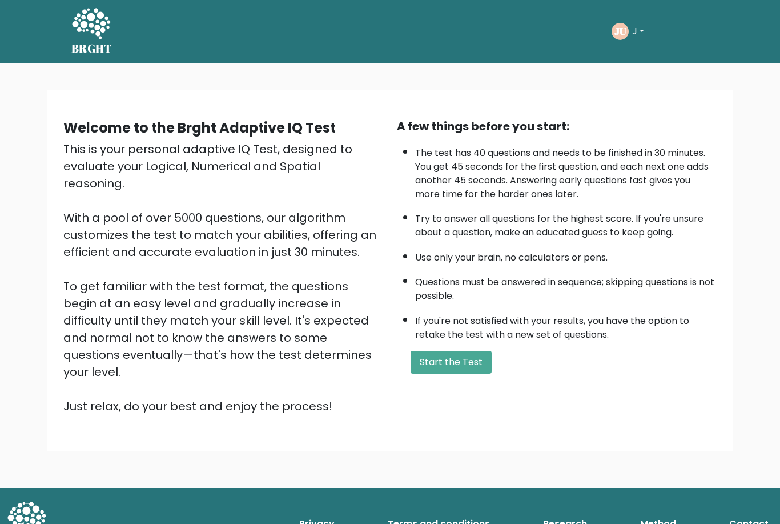
click at [462, 374] on button "Start the Test" at bounding box center [451, 362] width 81 height 23
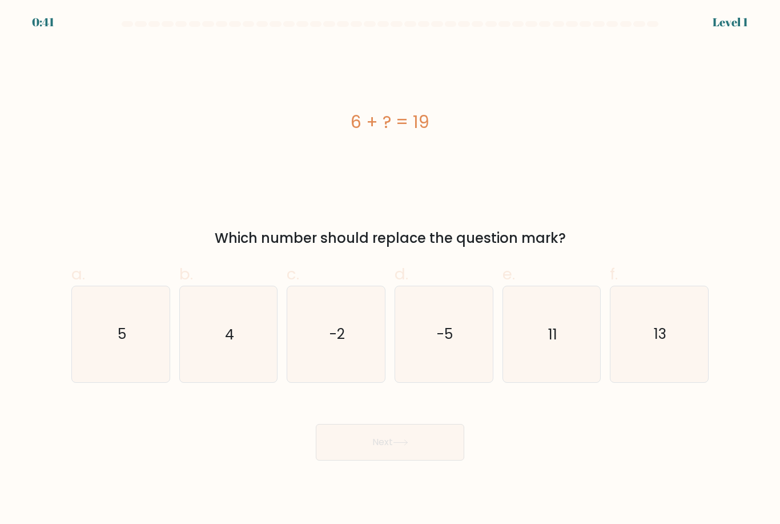
click at [664, 345] on text "13" at bounding box center [660, 335] width 13 height 20
click at [391, 270] on input "f. 13" at bounding box center [390, 265] width 1 height 7
radio input "true"
click at [423, 455] on button "Next" at bounding box center [390, 442] width 149 height 37
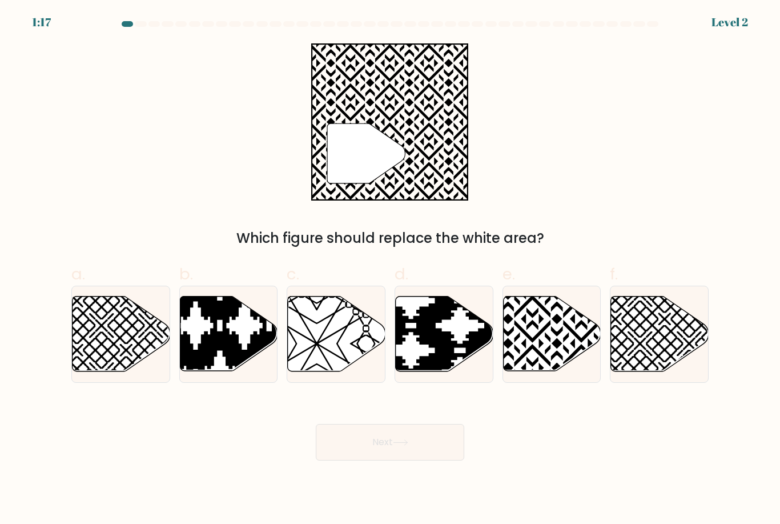
click at [539, 346] on icon at bounding box center [581, 295] width 197 height 197
click at [391, 270] on input "e." at bounding box center [390, 265] width 1 height 7
radio input "true"
click at [431, 458] on button "Next" at bounding box center [390, 442] width 149 height 37
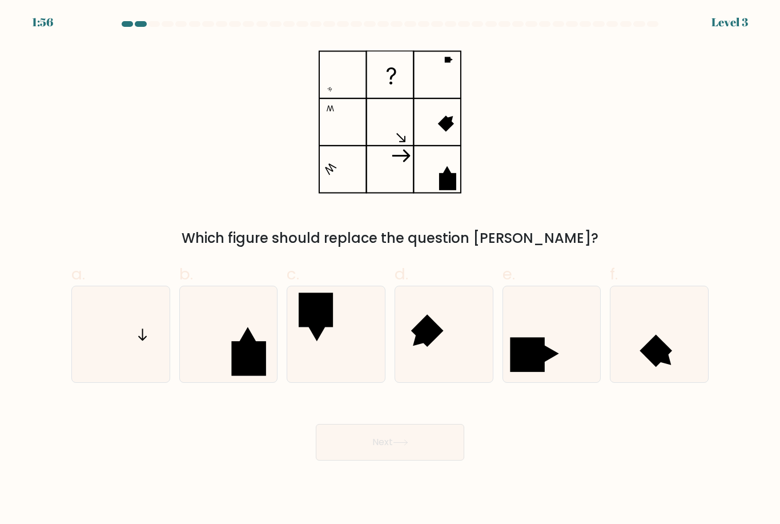
click at [147, 349] on icon at bounding box center [120, 333] width 95 height 95
click at [390, 270] on input "a." at bounding box center [390, 265] width 1 height 7
radio input "true"
click at [438, 455] on button "Next" at bounding box center [390, 442] width 149 height 37
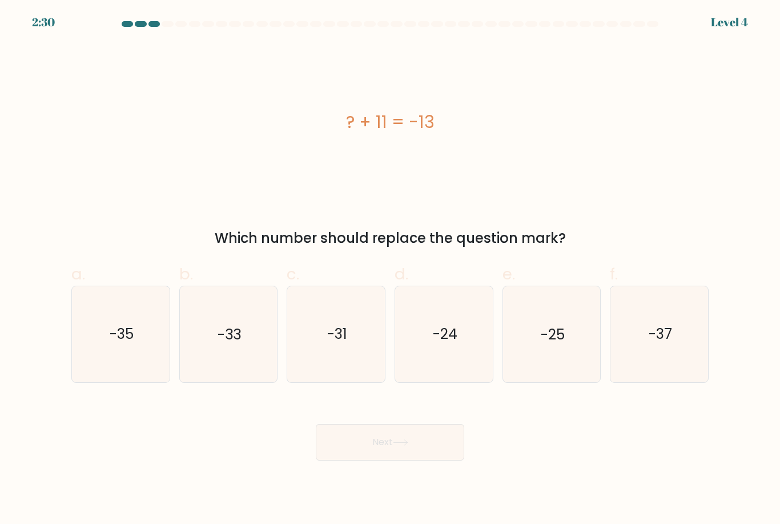
click at [445, 360] on icon "-24" at bounding box center [443, 333] width 95 height 95
click at [391, 270] on input "d. -24" at bounding box center [390, 265] width 1 height 7
radio input "true"
click at [411, 460] on button "Next" at bounding box center [390, 442] width 149 height 37
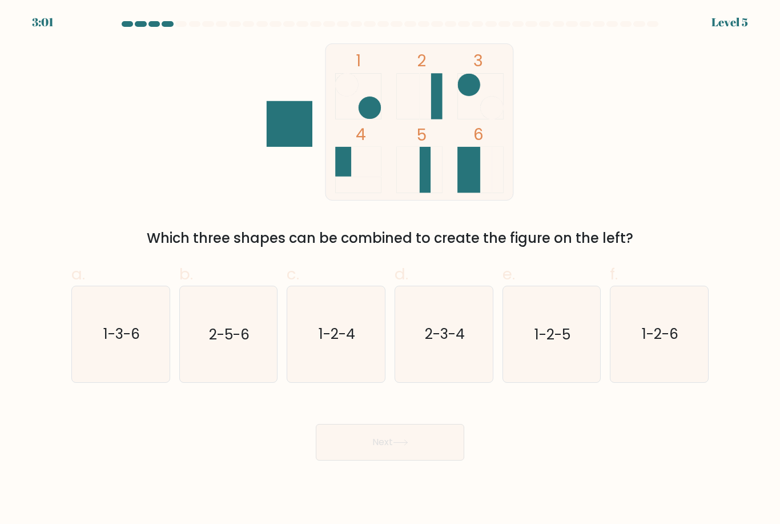
click at [235, 367] on icon "2-5-6" at bounding box center [228, 333] width 95 height 95
click at [390, 270] on input "b. 2-5-6" at bounding box center [390, 265] width 1 height 7
radio input "true"
click at [408, 460] on button "Next" at bounding box center [390, 442] width 149 height 37
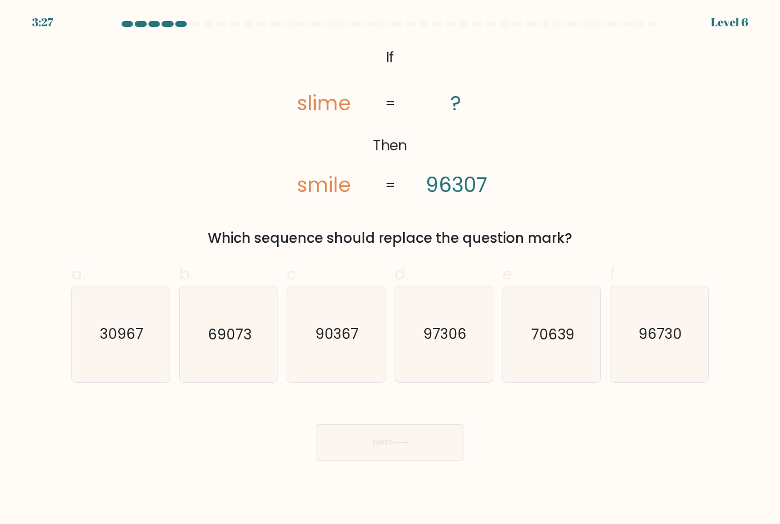
click at [353, 367] on icon "90367" at bounding box center [336, 333] width 95 height 95
click at [390, 270] on input "c. 90367" at bounding box center [390, 265] width 1 height 7
radio input "true"
click at [406, 460] on button "Next" at bounding box center [390, 442] width 149 height 37
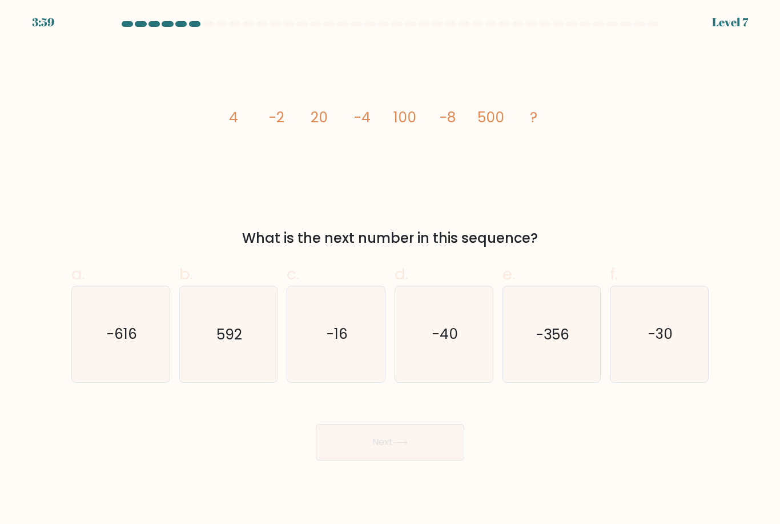
click at [334, 372] on icon "-16" at bounding box center [336, 333] width 95 height 95
click at [390, 270] on input "c. -16" at bounding box center [390, 265] width 1 height 7
radio input "true"
click at [390, 460] on button "Next" at bounding box center [390, 442] width 149 height 37
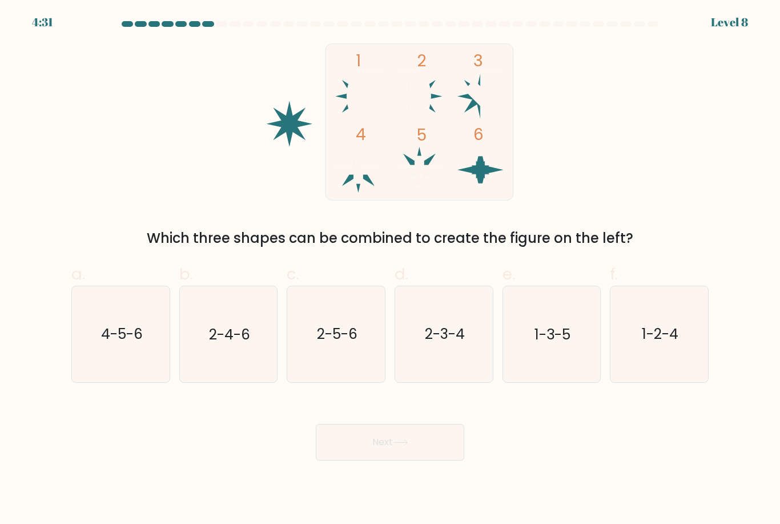
click at [123, 367] on icon "4-5-6" at bounding box center [120, 333] width 95 height 95
click at [390, 270] on input "a. 4-5-6" at bounding box center [390, 265] width 1 height 7
radio input "true"
click at [425, 460] on button "Next" at bounding box center [390, 442] width 149 height 37
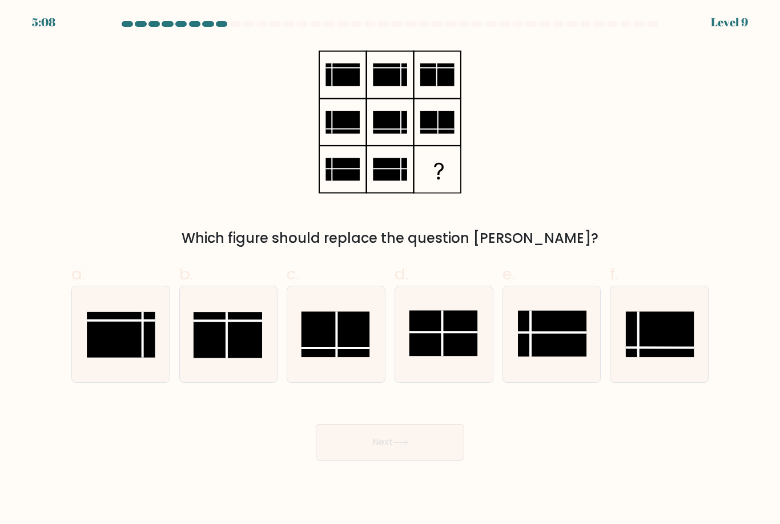
click at [456, 350] on rect at bounding box center [443, 334] width 69 height 46
click at [391, 270] on input "d." at bounding box center [390, 265] width 1 height 7
radio input "true"
click at [392, 460] on button "Next" at bounding box center [390, 442] width 149 height 37
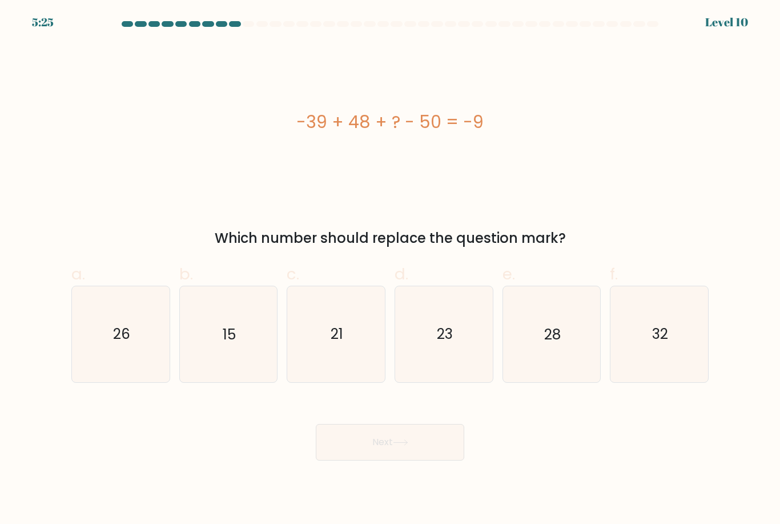
click at [669, 346] on icon "32" at bounding box center [659, 333] width 95 height 95
click at [391, 270] on input "f. 32" at bounding box center [390, 265] width 1 height 7
radio input "true"
click at [402, 460] on button "Next" at bounding box center [390, 442] width 149 height 37
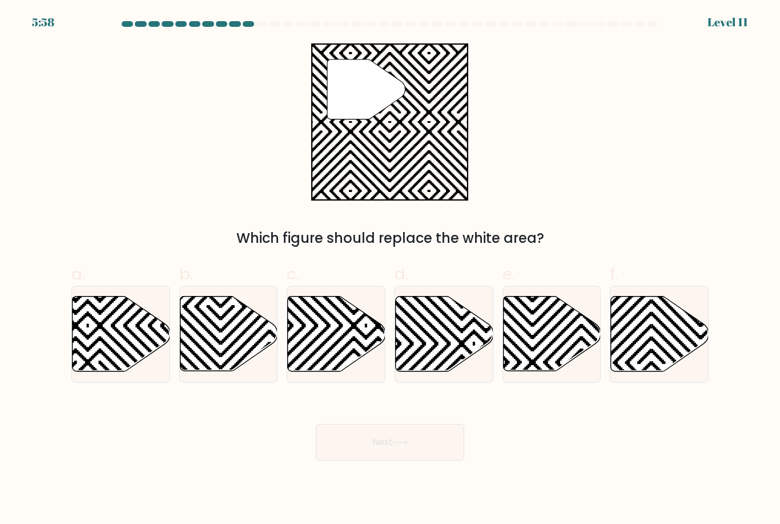
click at [542, 350] on icon at bounding box center [581, 375] width 197 height 197
click at [391, 270] on input "e." at bounding box center [390, 265] width 1 height 7
radio input "true"
click at [427, 457] on button "Next" at bounding box center [390, 442] width 149 height 37
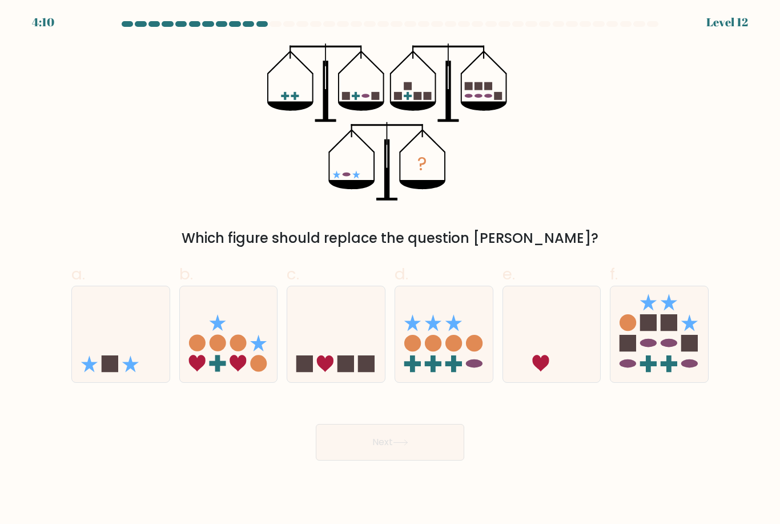
click at [114, 321] on icon at bounding box center [121, 334] width 98 height 81
click at [390, 270] on input "a." at bounding box center [390, 265] width 1 height 7
radio input "true"
click at [379, 441] on button "Next" at bounding box center [390, 442] width 149 height 37
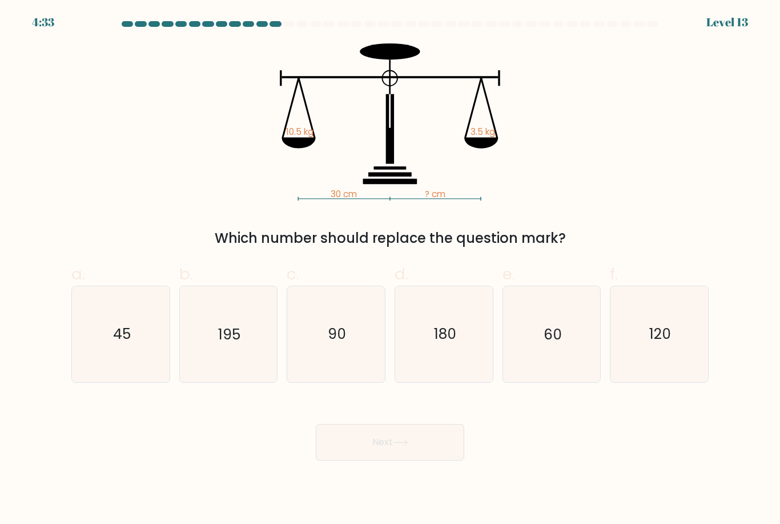
click at [345, 361] on icon "90" at bounding box center [336, 333] width 95 height 95
click at [390, 270] on input "c. 90" at bounding box center [390, 265] width 1 height 7
radio input "true"
click at [372, 450] on button "Next" at bounding box center [390, 442] width 149 height 37
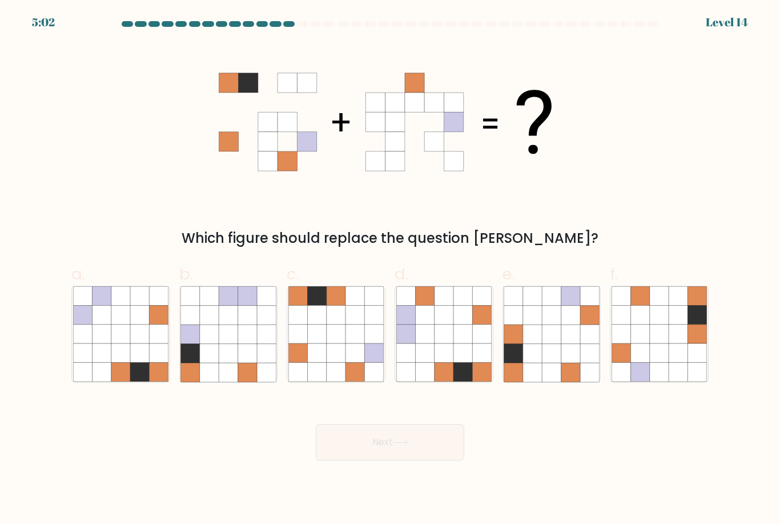
click at [468, 343] on icon at bounding box center [463, 334] width 19 height 19
click at [391, 270] on input "d." at bounding box center [390, 265] width 1 height 7
radio input "true"
click at [419, 456] on button "Next" at bounding box center [390, 442] width 149 height 37
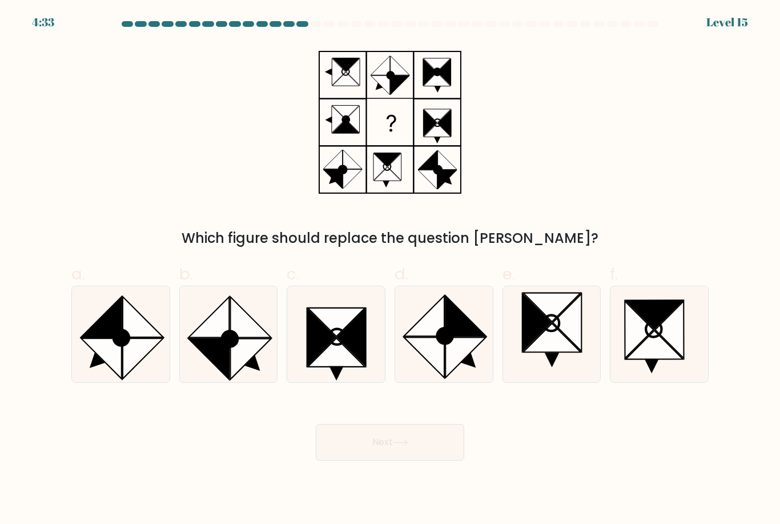
click at [229, 367] on icon at bounding box center [209, 359] width 41 height 41
click at [390, 270] on input "b." at bounding box center [390, 265] width 1 height 7
radio input "true"
click at [452, 347] on circle at bounding box center [445, 336] width 22 height 22
click at [391, 270] on input "d." at bounding box center [390, 265] width 1 height 7
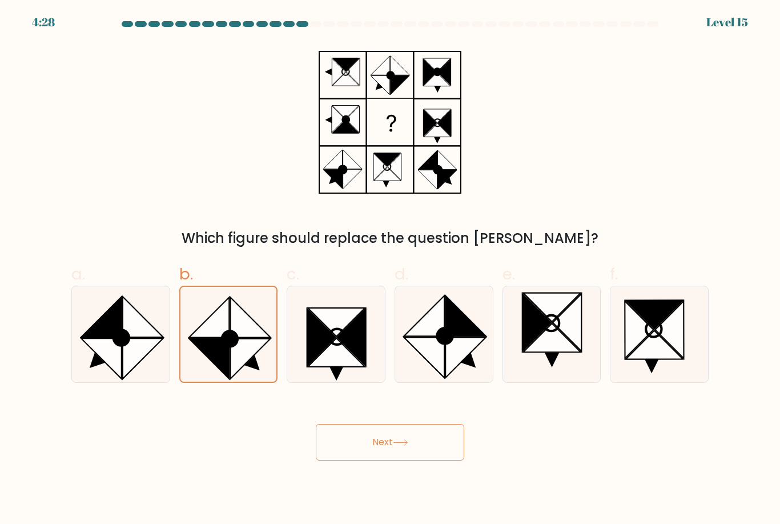
radio input "true"
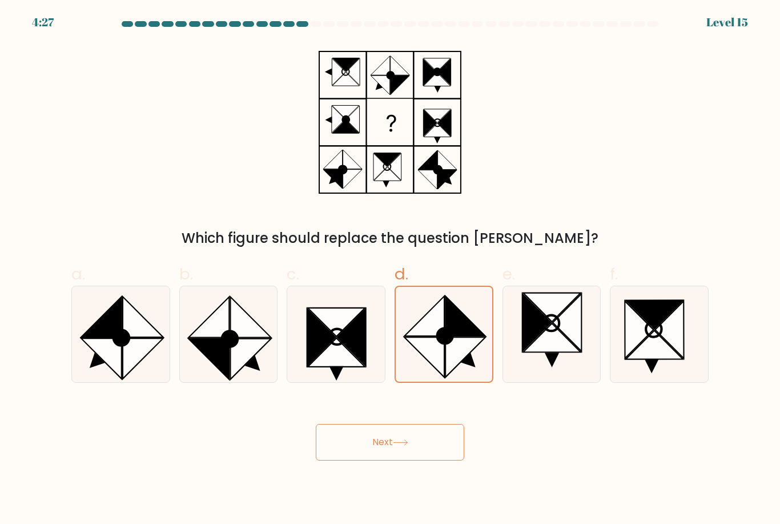
click at [396, 448] on button "Next" at bounding box center [390, 442] width 149 height 37
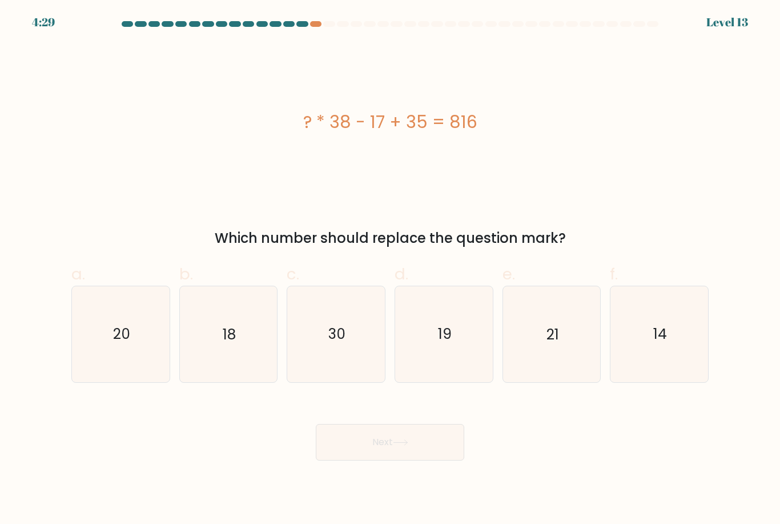
click at [241, 345] on icon "18" at bounding box center [228, 333] width 95 height 95
click at [390, 270] on input "b. 18" at bounding box center [390, 265] width 1 height 7
radio input "true"
click at [413, 451] on button "Next" at bounding box center [390, 442] width 149 height 37
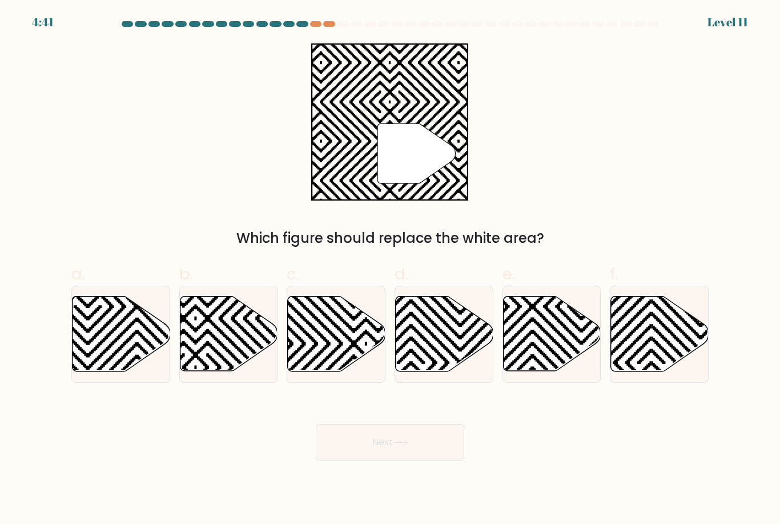
click at [221, 346] on icon at bounding box center [229, 334] width 98 height 75
click at [390, 270] on input "b." at bounding box center [390, 265] width 1 height 7
radio input "true"
click at [436, 455] on button "Next" at bounding box center [390, 442] width 149 height 37
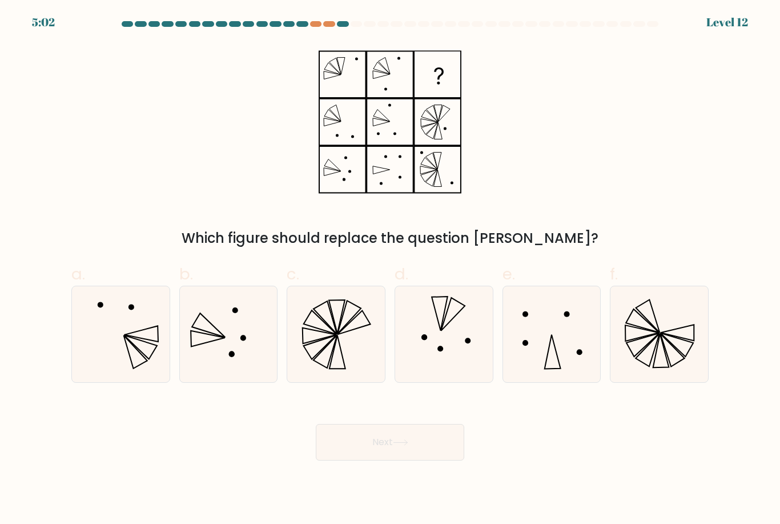
click at [325, 367] on icon at bounding box center [336, 333] width 95 height 95
click at [390, 270] on input "c." at bounding box center [390, 265] width 1 height 7
radio input "true"
click at [443, 460] on button "Next" at bounding box center [390, 442] width 149 height 37
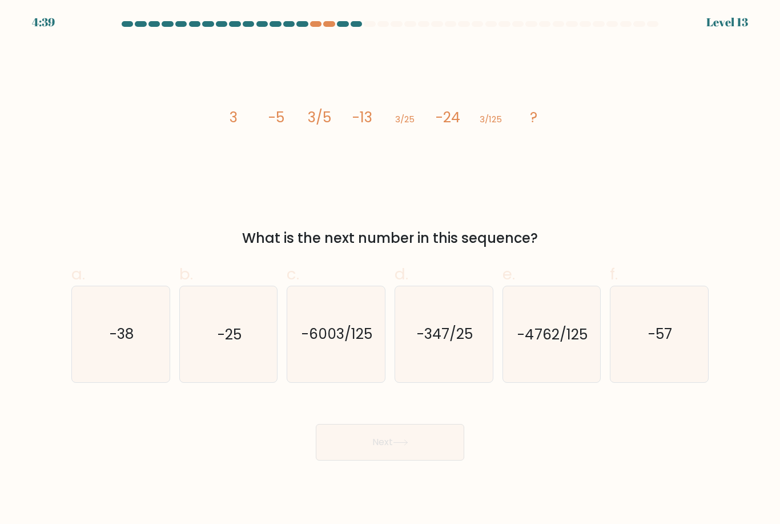
click at [132, 360] on icon "-38" at bounding box center [120, 333] width 95 height 95
click at [390, 270] on input "a. -38" at bounding box center [390, 265] width 1 height 7
radio input "true"
click at [425, 460] on button "Next" at bounding box center [390, 442] width 149 height 37
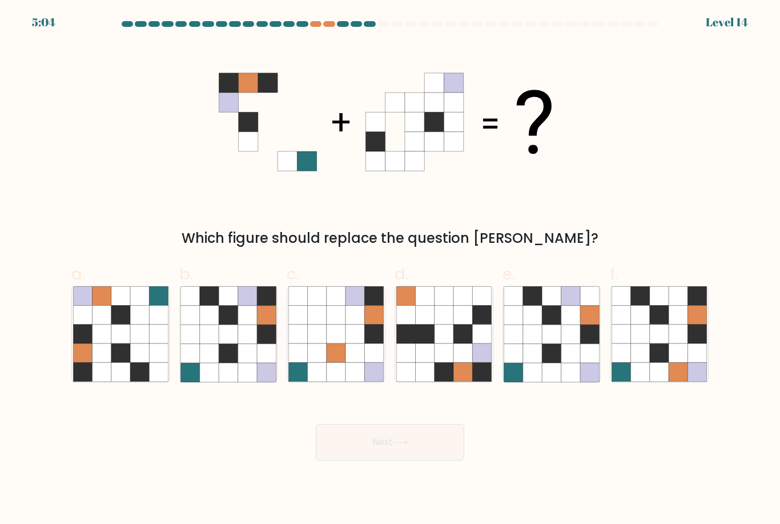
click at [229, 360] on icon at bounding box center [228, 353] width 19 height 19
click at [390, 270] on input "b." at bounding box center [390, 265] width 1 height 7
radio input "true"
click at [430, 455] on button "Next" at bounding box center [390, 442] width 149 height 37
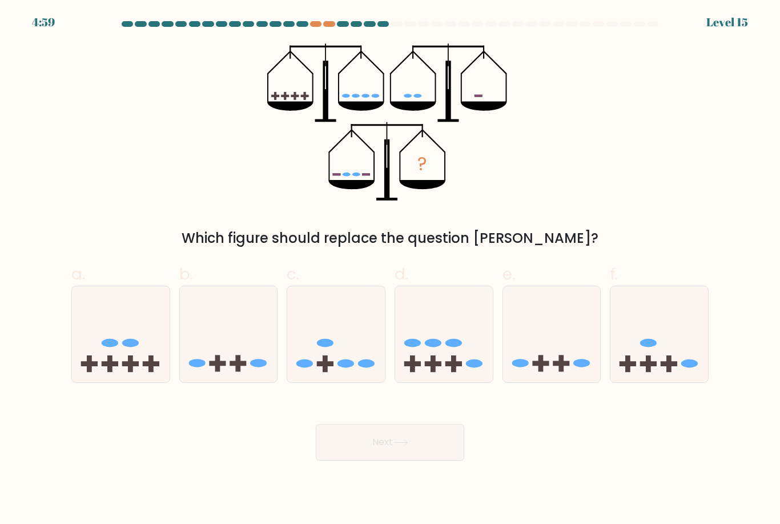
click at [115, 343] on icon at bounding box center [121, 334] width 98 height 81
click at [390, 270] on input "a." at bounding box center [390, 265] width 1 height 7
radio input "true"
click at [385, 459] on button "Next" at bounding box center [390, 442] width 149 height 37
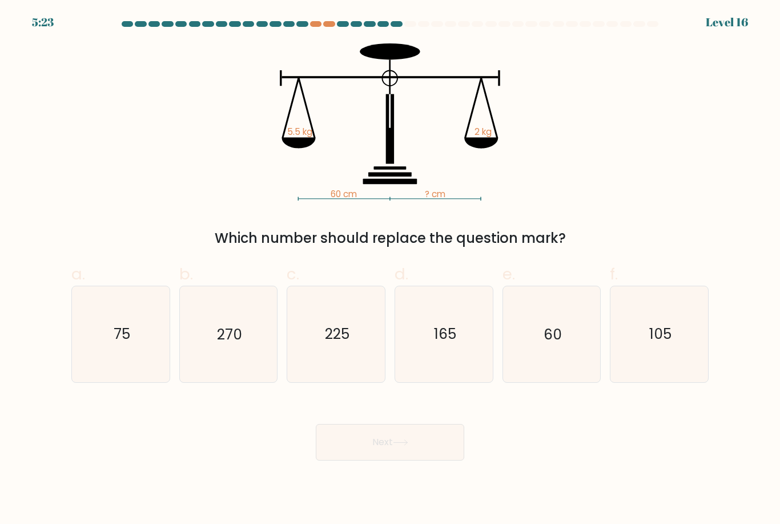
click at [662, 362] on icon "105" at bounding box center [659, 333] width 95 height 95
click at [391, 270] on input "f. 105" at bounding box center [390, 265] width 1 height 7
radio input "true"
click at [434, 460] on button "Next" at bounding box center [390, 442] width 149 height 37
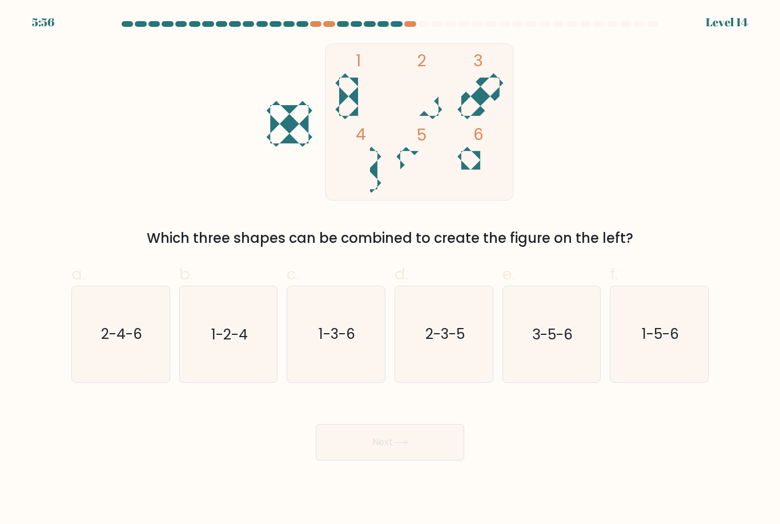
click at [456, 345] on text "2-3-5" at bounding box center [444, 335] width 39 height 20
click at [391, 270] on input "d. 2-3-5" at bounding box center [390, 265] width 1 height 7
radio input "true"
click at [396, 460] on button "Next" at bounding box center [390, 442] width 149 height 37
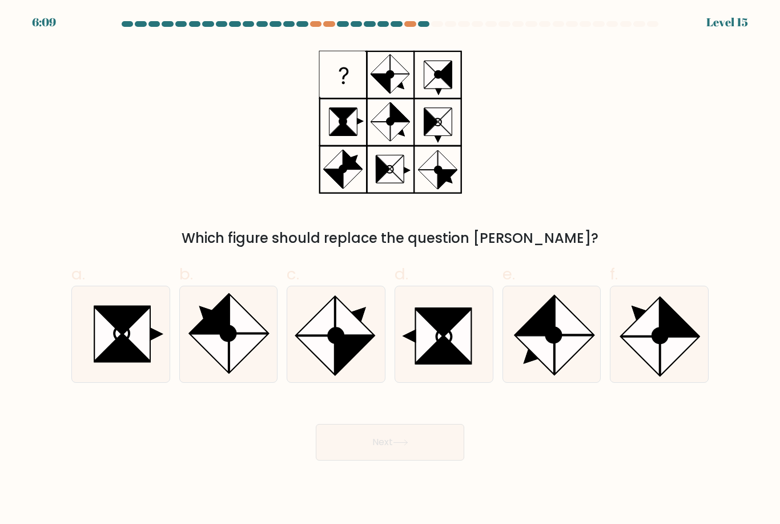
click at [96, 362] on icon at bounding box center [107, 334] width 27 height 54
click at [390, 270] on input "a." at bounding box center [390, 265] width 1 height 7
radio input "true"
click at [392, 448] on button "Next" at bounding box center [390, 442] width 149 height 37
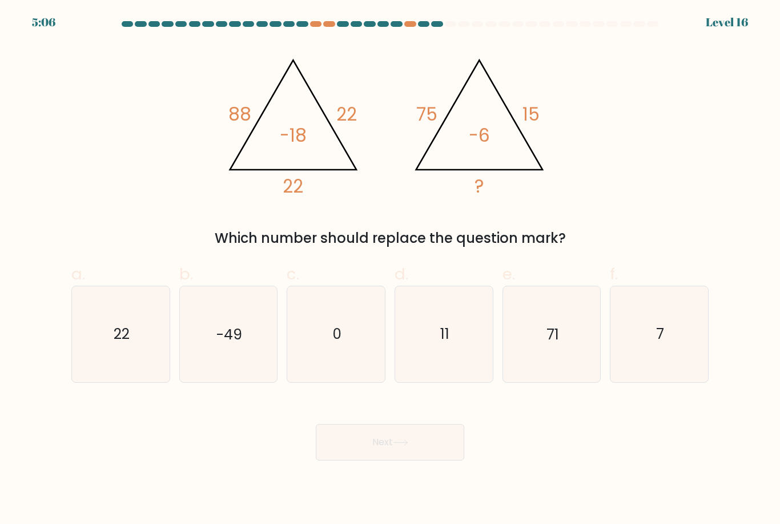
click at [447, 345] on text "11" at bounding box center [444, 335] width 9 height 20
click at [391, 270] on input "d. 11" at bounding box center [390, 265] width 1 height 7
radio input "true"
click at [396, 460] on button "Next" at bounding box center [390, 442] width 149 height 37
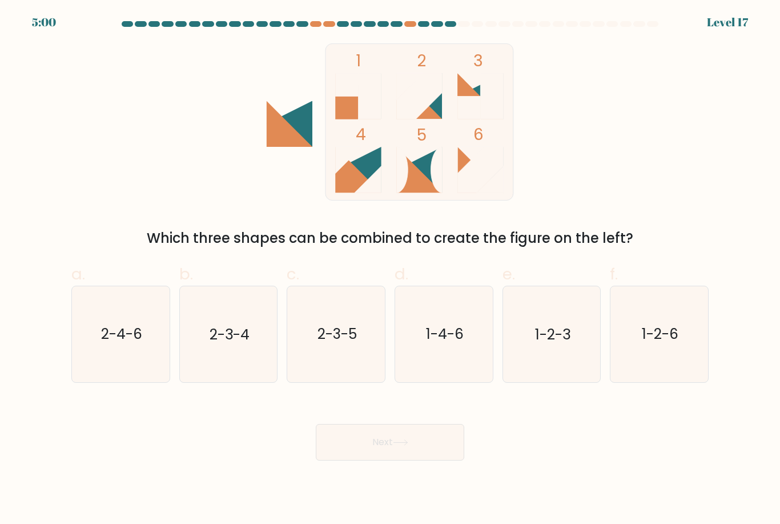
click at [127, 358] on icon "2-4-6" at bounding box center [120, 333] width 95 height 95
click at [390, 270] on input "a. 2-4-6" at bounding box center [390, 265] width 1 height 7
radio input "true"
click at [404, 459] on button "Next" at bounding box center [390, 442] width 149 height 37
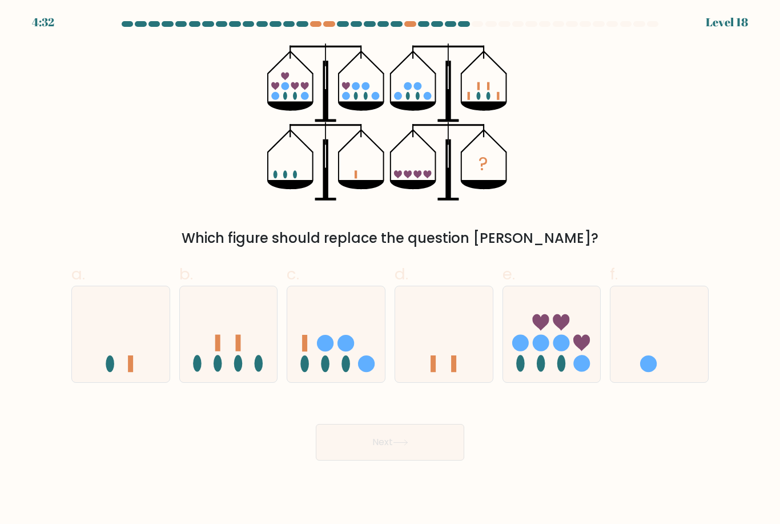
click at [125, 350] on icon at bounding box center [121, 334] width 98 height 81
click at [390, 270] on input "a." at bounding box center [390, 265] width 1 height 7
radio input "true"
click at [404, 460] on button "Next" at bounding box center [390, 442] width 149 height 37
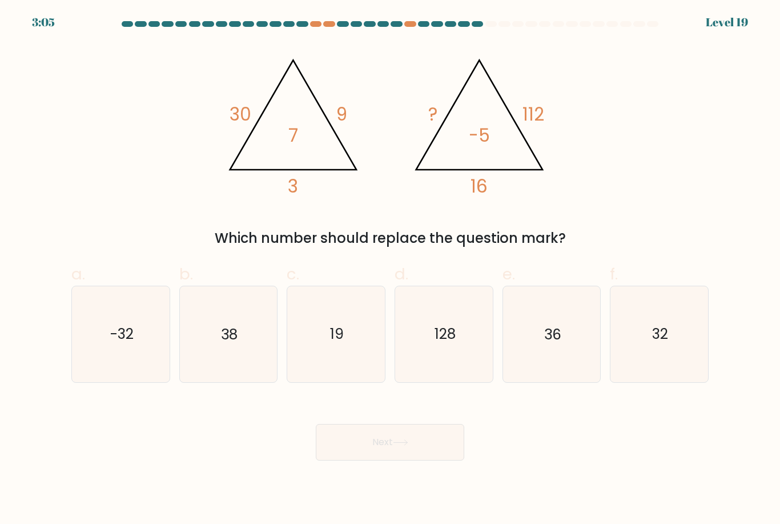
click at [552, 344] on text "36" at bounding box center [552, 335] width 17 height 20
click at [391, 270] on input "e. 36" at bounding box center [390, 265] width 1 height 7
radio input "true"
click at [436, 449] on button "Next" at bounding box center [390, 442] width 149 height 37
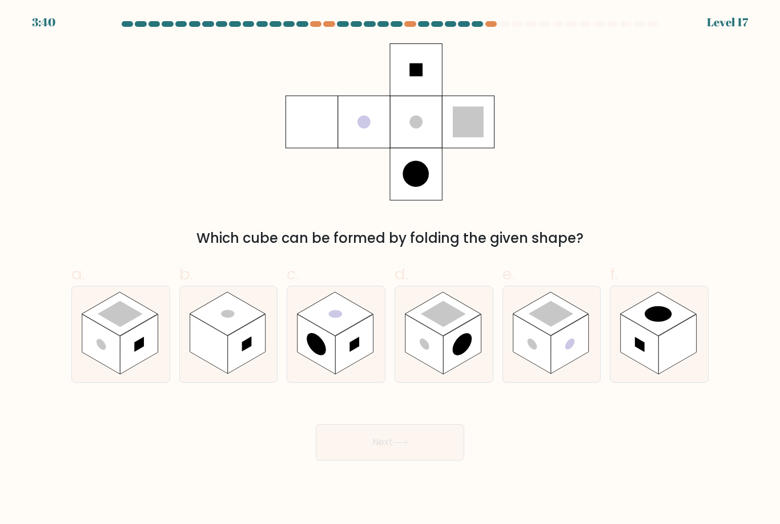
click at [133, 335] on rect at bounding box center [119, 313] width 75 height 43
click at [390, 270] on input "a." at bounding box center [390, 265] width 1 height 7
radio input "true"
click at [426, 456] on button "Next" at bounding box center [390, 442] width 149 height 37
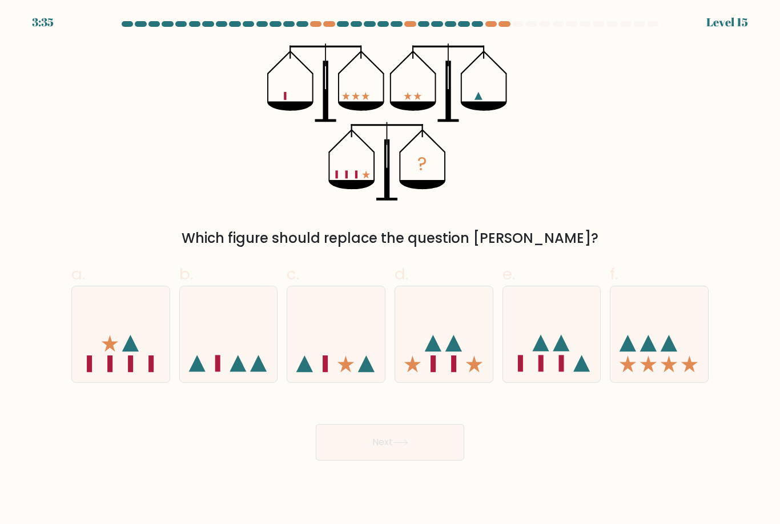
click at [695, 353] on icon at bounding box center [660, 334] width 98 height 81
click at [391, 270] on input "f." at bounding box center [390, 265] width 1 height 7
radio input "true"
click at [410, 447] on button "Next" at bounding box center [390, 442] width 149 height 37
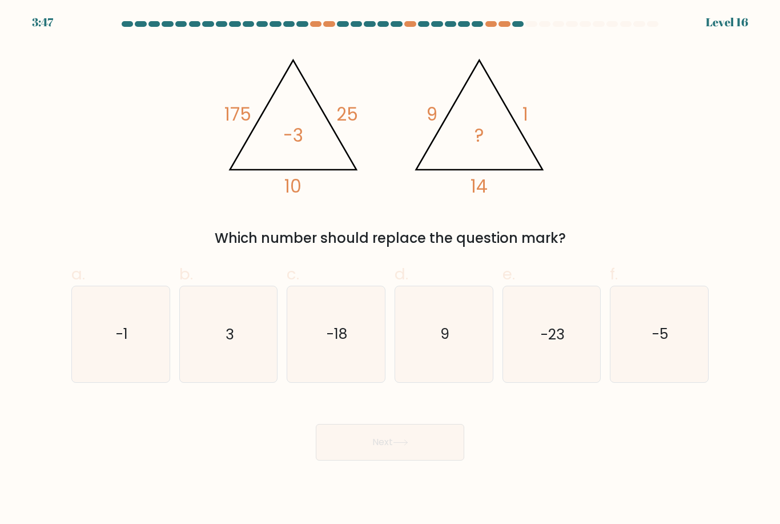
click at [668, 334] on icon "-5" at bounding box center [659, 333] width 95 height 95
click at [391, 270] on input "f. -5" at bounding box center [390, 265] width 1 height 7
radio input "true"
click at [418, 456] on button "Next" at bounding box center [390, 442] width 149 height 37
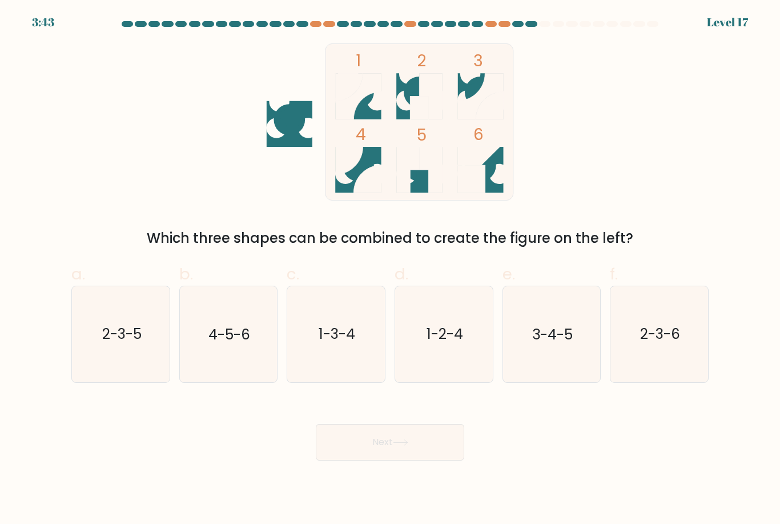
click at [350, 345] on text "1-3-4" at bounding box center [337, 335] width 37 height 20
click at [390, 270] on input "c. 1-3-4" at bounding box center [390, 265] width 1 height 7
radio input "true"
click at [386, 446] on button "Next" at bounding box center [390, 442] width 149 height 37
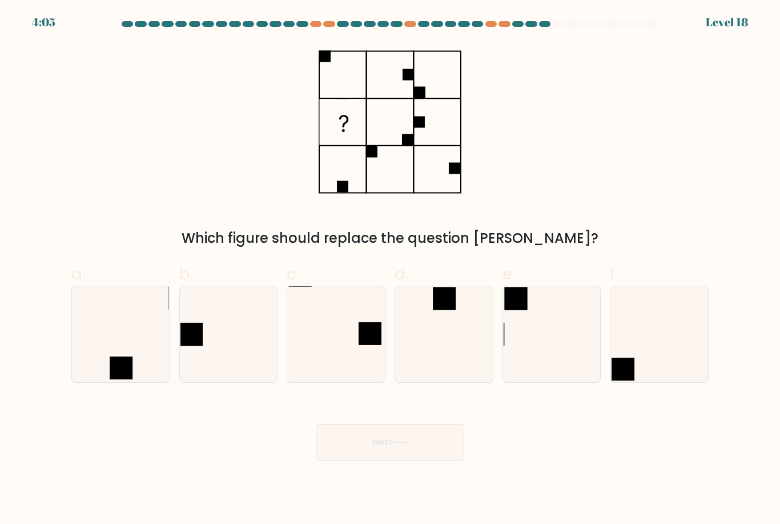
click at [450, 358] on icon at bounding box center [443, 333] width 95 height 95
click at [391, 270] on input "d." at bounding box center [390, 265] width 1 height 7
radio input "true"
click at [408, 460] on button "Next" at bounding box center [390, 442] width 149 height 37
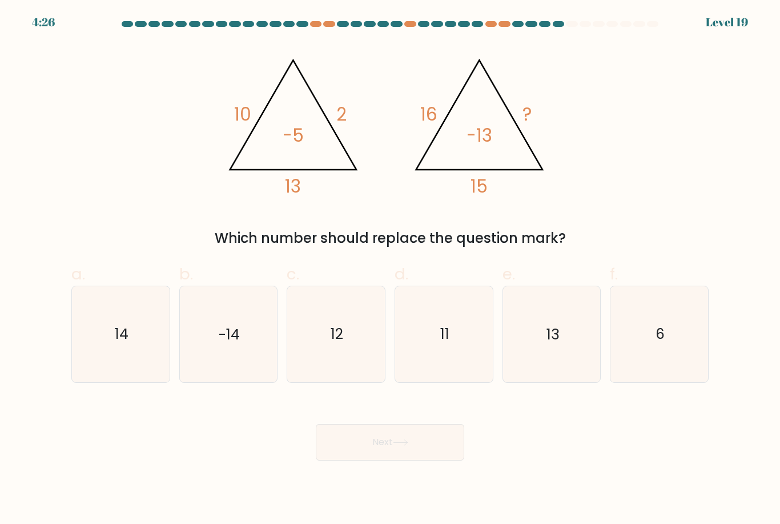
click at [126, 356] on icon "14" at bounding box center [120, 333] width 95 height 95
click at [390, 270] on input "a. 14" at bounding box center [390, 265] width 1 height 7
radio input "true"
click at [349, 458] on button "Next" at bounding box center [390, 442] width 149 height 37
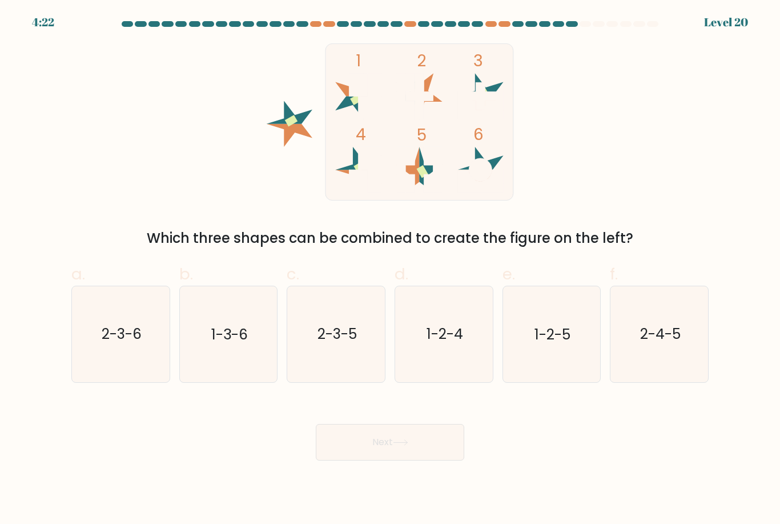
click at [463, 338] on text "1-2-4" at bounding box center [445, 335] width 37 height 20
click at [391, 270] on input "d. 1-2-4" at bounding box center [390, 265] width 1 height 7
radio input "true"
click at [418, 456] on button "Next" at bounding box center [390, 442] width 149 height 37
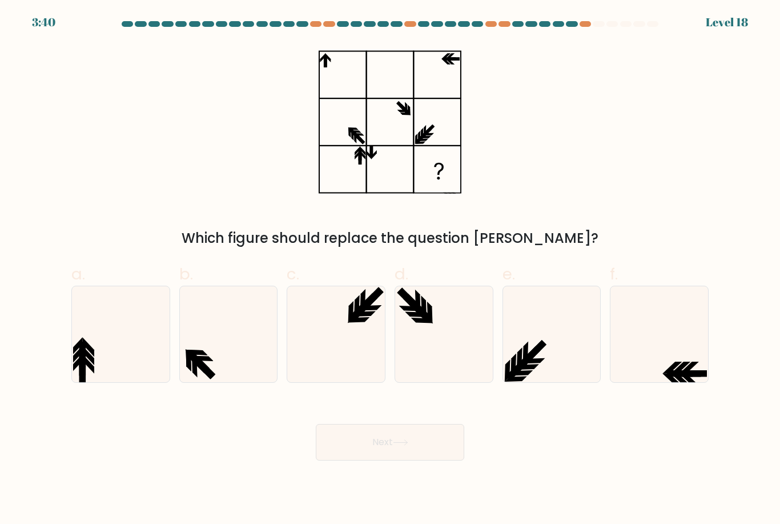
click at [467, 346] on icon at bounding box center [443, 333] width 95 height 95
click at [391, 270] on input "d." at bounding box center [390, 265] width 1 height 7
radio input "true"
click at [399, 446] on icon at bounding box center [400, 442] width 15 height 6
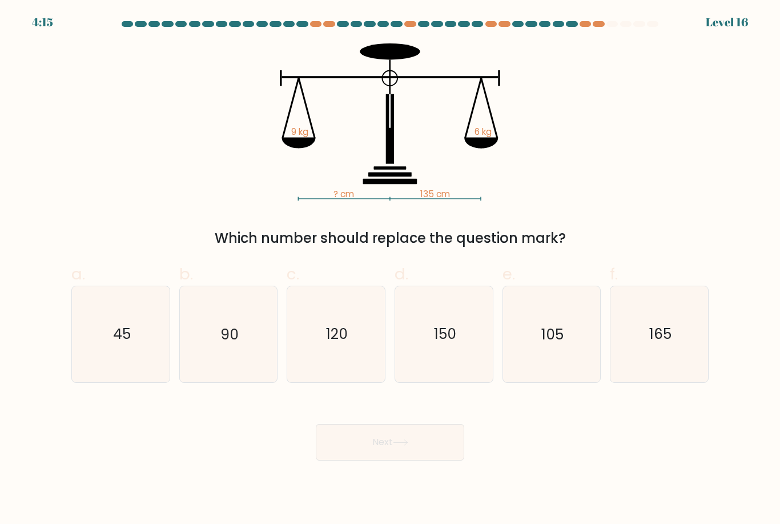
click at [562, 345] on text "105" at bounding box center [553, 335] width 22 height 20
click at [391, 270] on input "e. 105" at bounding box center [390, 265] width 1 height 7
radio input "true"
click at [446, 455] on button "Next" at bounding box center [390, 442] width 149 height 37
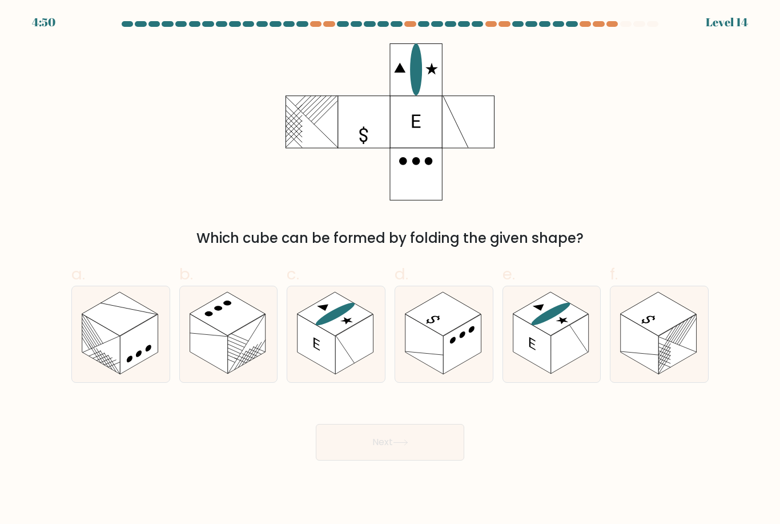
click at [335, 327] on ellipse at bounding box center [335, 314] width 47 height 27
click at [390, 270] on input "c." at bounding box center [390, 265] width 1 height 7
radio input "true"
click at [404, 457] on button "Next" at bounding box center [390, 442] width 149 height 37
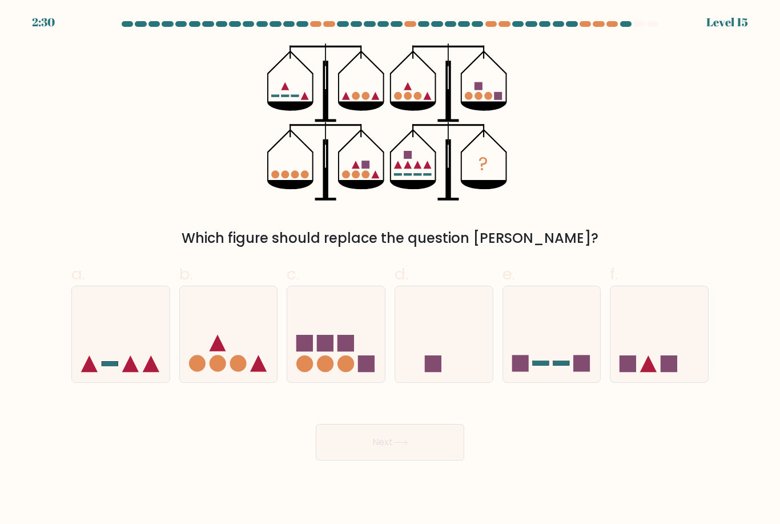
click at [342, 343] on icon at bounding box center [336, 334] width 98 height 81
click at [390, 270] on input "c." at bounding box center [390, 265] width 1 height 7
radio input "true"
click at [372, 460] on button "Next" at bounding box center [390, 442] width 149 height 37
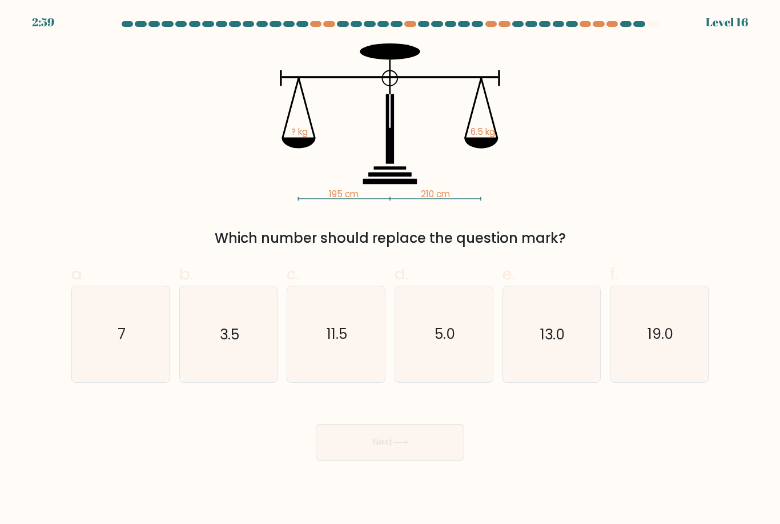
click at [134, 341] on icon "7" at bounding box center [120, 333] width 95 height 95
click at [390, 270] on input "a. 7" at bounding box center [390, 265] width 1 height 7
radio input "true"
click at [399, 446] on icon at bounding box center [400, 442] width 15 height 6
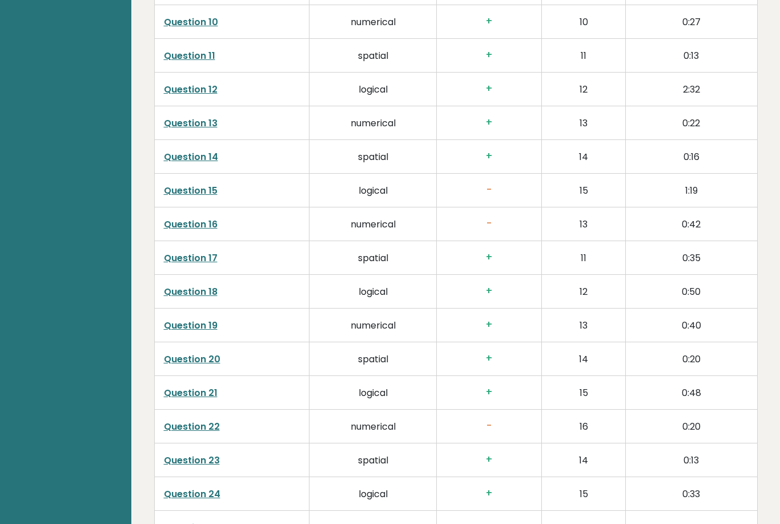
scroll to position [2090, 0]
click at [183, 185] on link "Question 15" at bounding box center [191, 189] width 54 height 13
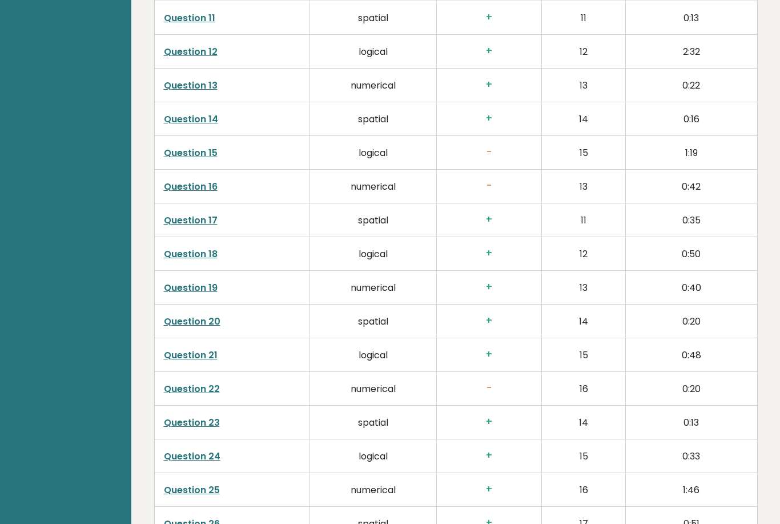
click at [488, 185] on h3 "-" at bounding box center [489, 186] width 87 height 12
click at [193, 183] on link "Question 16" at bounding box center [191, 186] width 54 height 13
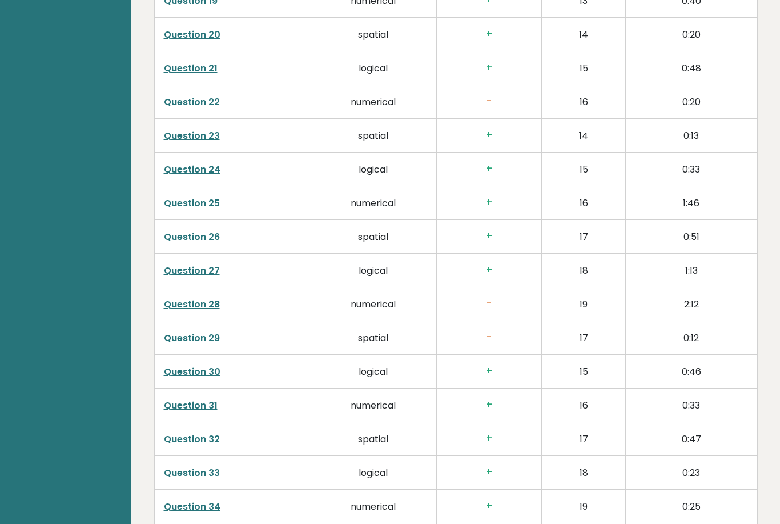
scroll to position [2414, 0]
click at [182, 306] on link "Question 28" at bounding box center [192, 303] width 56 height 13
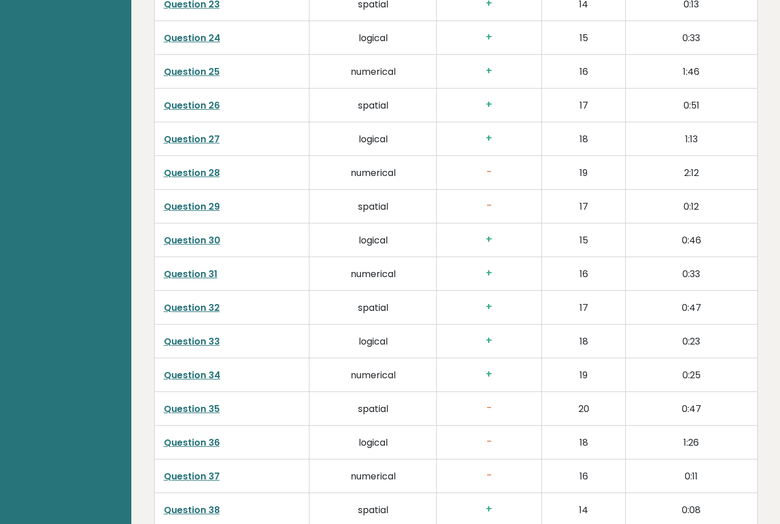
scroll to position [2545, 0]
click at [183, 207] on link "Question 29" at bounding box center [192, 206] width 56 height 13
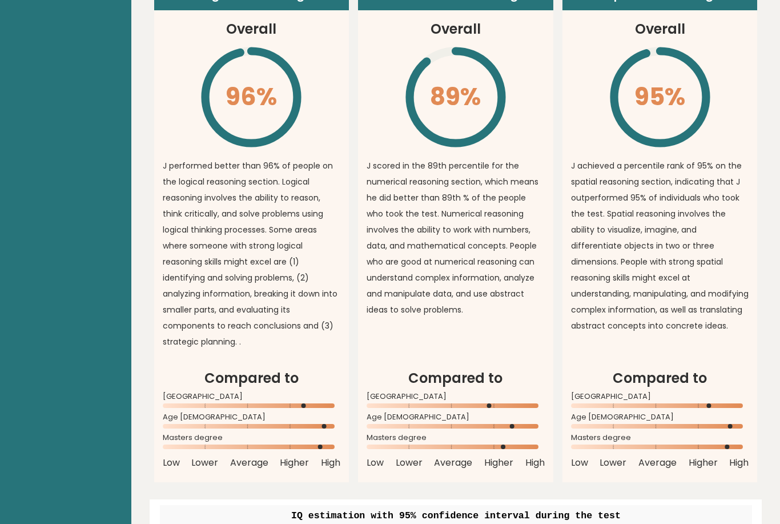
scroll to position [827, 0]
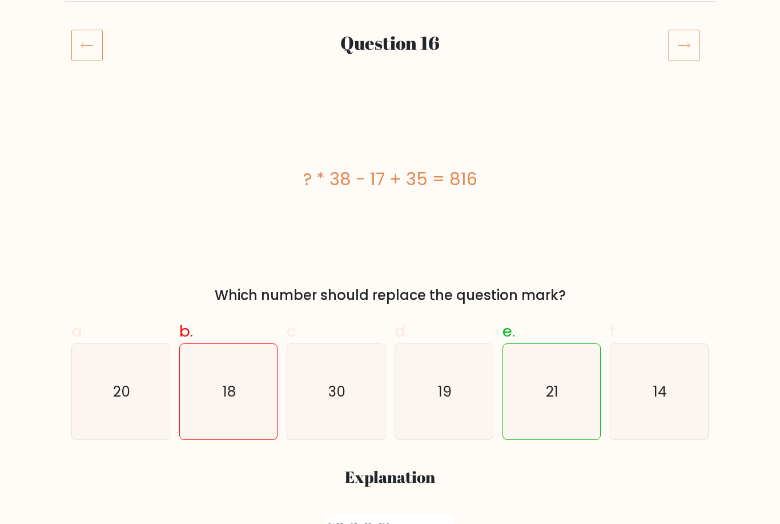
scroll to position [129, 0]
click at [85, 51] on icon at bounding box center [86, 46] width 31 height 32
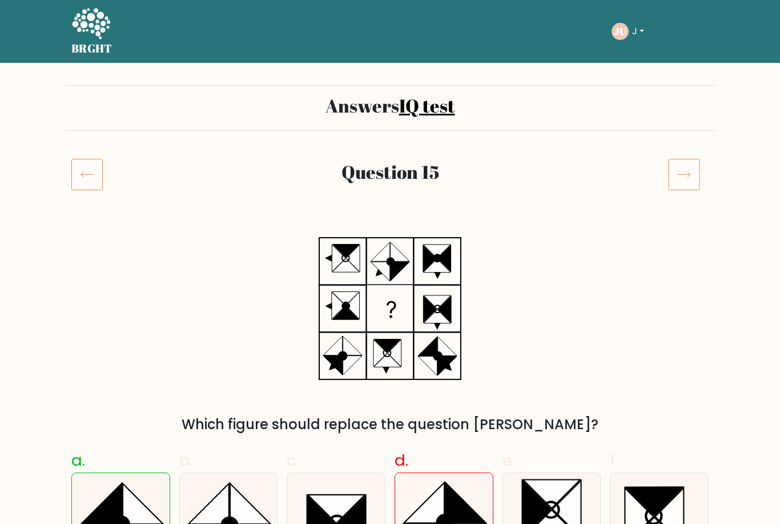
scroll to position [1, 0]
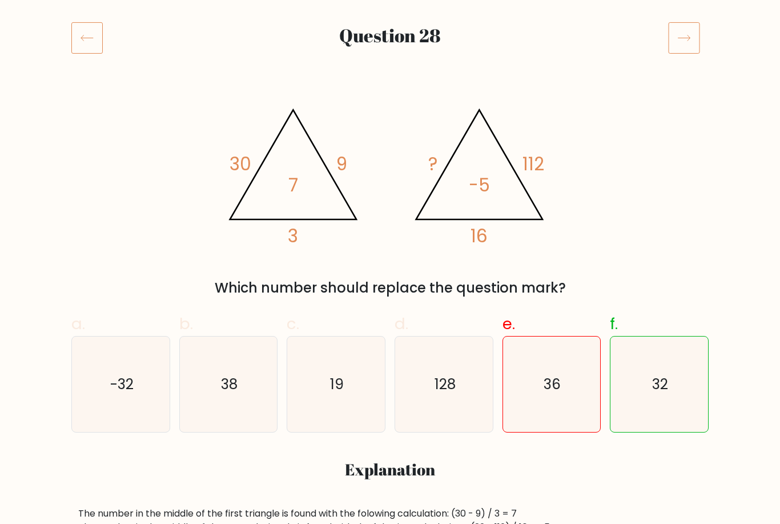
scroll to position [123, 0]
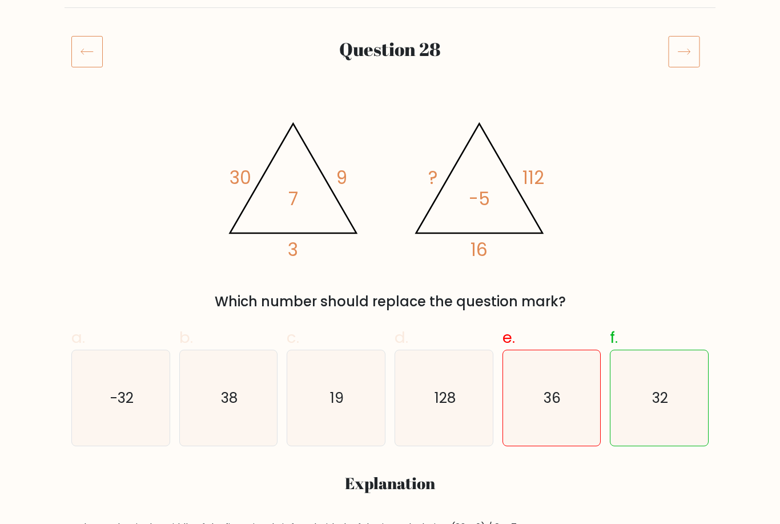
click at [92, 56] on icon at bounding box center [86, 51] width 31 height 32
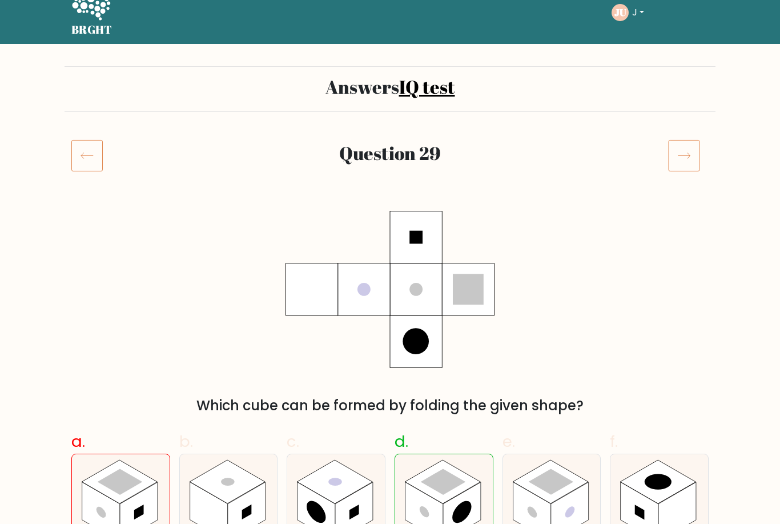
scroll to position [14, 0]
